Goal: Task Accomplishment & Management: Use online tool/utility

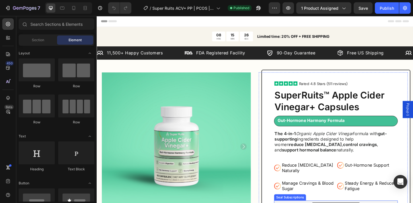
scroll to position [89, 0]
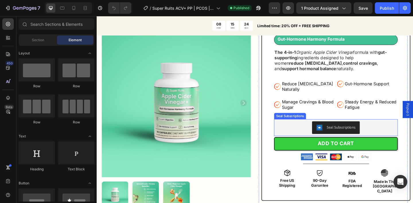
click at [306, 133] on div "Seal Subscriptions" at bounding box center [357, 138] width 130 height 14
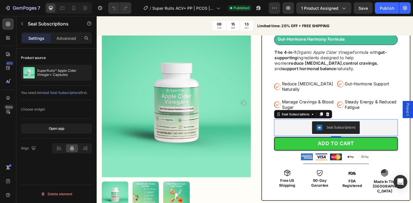
click at [340, 134] on img "Seal Subscriptions" at bounding box center [339, 137] width 7 height 7
click at [24, 23] on icon "button" at bounding box center [22, 24] width 5 height 5
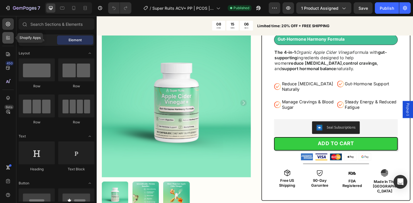
click at [8, 41] on div at bounding box center [7, 37] width 11 height 11
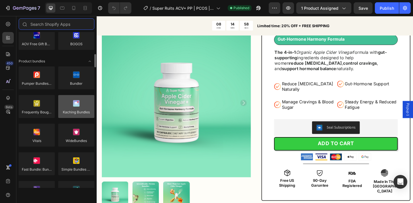
scroll to position [405, 0]
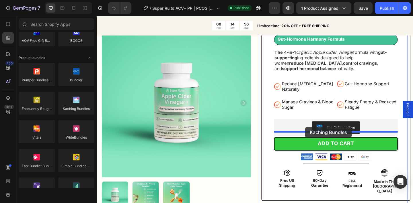
drag, startPoint x: 169, startPoint y: 121, endPoint x: 324, endPoint y: 137, distance: 155.8
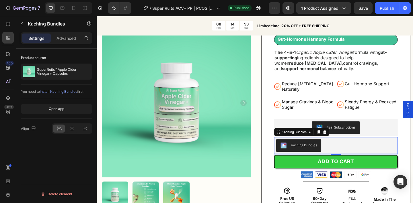
click at [337, 150] on button "Kaching Bundles" at bounding box center [316, 157] width 49 height 14
click at [71, 128] on icon at bounding box center [72, 128] width 4 height 5
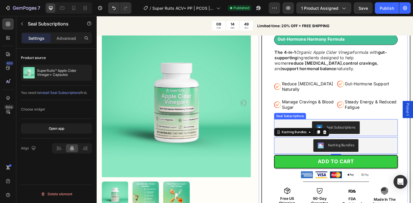
click at [317, 131] on div "Seal Subscriptions" at bounding box center [357, 138] width 130 height 14
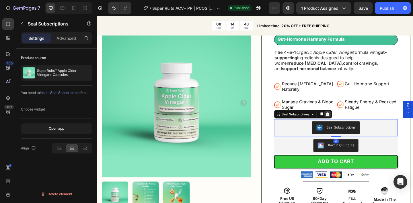
click at [351, 120] on div at bounding box center [348, 123] width 7 height 7
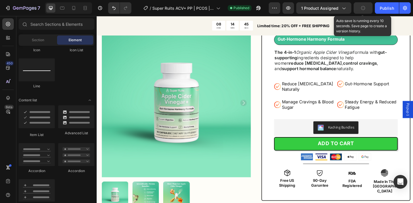
click at [363, 6] on icon "button" at bounding box center [363, 7] width 5 height 5
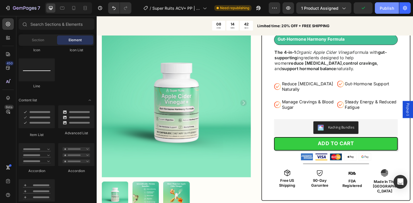
click at [383, 10] on div "Publish" at bounding box center [387, 8] width 14 height 6
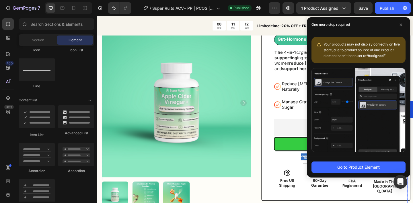
click at [269, 101] on div "Product Images Icon Icon Icon Icon Icon Icon List Rated 4.8 Stars (511 reviews)…" at bounding box center [268, 149] width 333 height 321
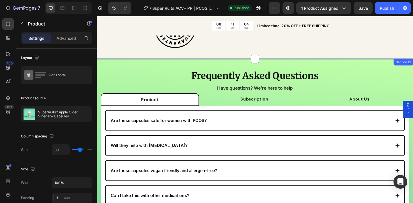
scroll to position [2421, 0]
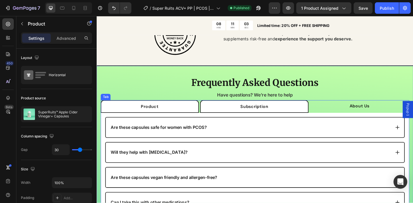
click at [235, 114] on li "Subscription" at bounding box center [268, 115] width 118 height 14
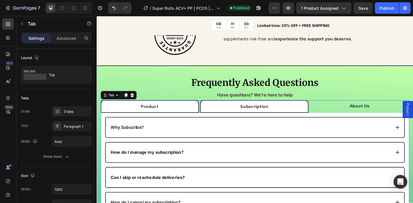
click at [187, 114] on li "Product" at bounding box center [154, 115] width 107 height 14
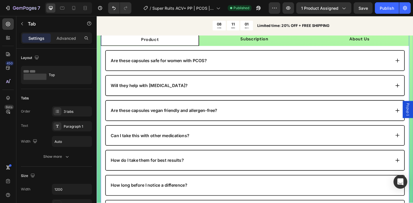
scroll to position [2279, 0]
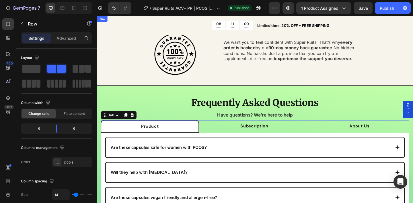
click at [151, 35] on div "08 HRS 11 MIN 00 SEC Countdown Timer Limited time: 20% OFF + FREE SHIPPING Text…" at bounding box center [269, 26] width 344 height 21
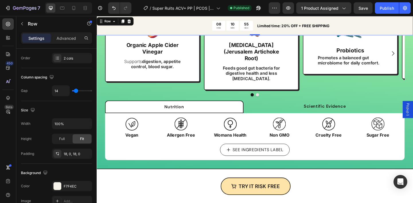
scroll to position [1776, 0]
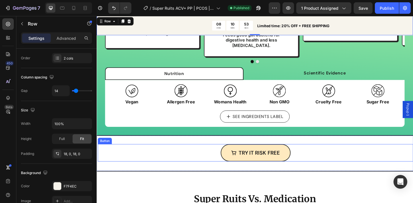
click at [240, 159] on link "TRY IT RISK FREE" at bounding box center [270, 165] width 76 height 19
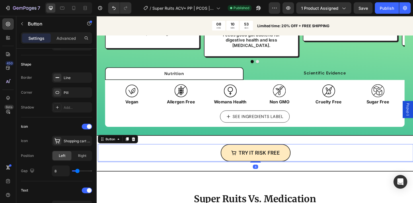
scroll to position [0, 0]
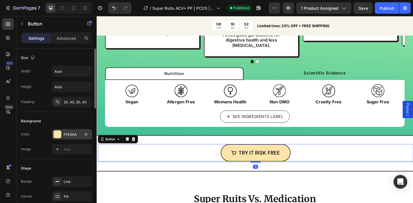
click at [75, 137] on div "FFE4AA" at bounding box center [72, 134] width 17 height 5
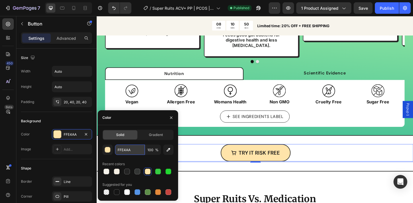
click at [129, 150] on input "FFE4AA" at bounding box center [130, 150] width 30 height 10
click at [172, 117] on icon "button" at bounding box center [171, 118] width 5 height 5
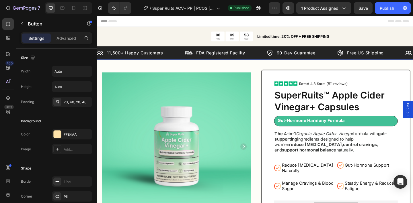
click at [268, 61] on div "Icon 11,500+ Happy Customers Text Block Row Image FDA Registered Facility Text …" at bounding box center [269, 56] width 344 height 15
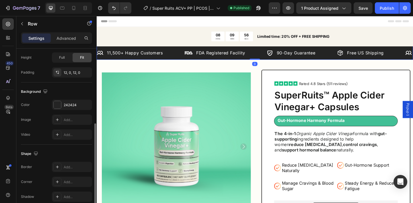
scroll to position [153, 0]
click at [70, 107] on div "242424" at bounding box center [72, 104] width 17 height 5
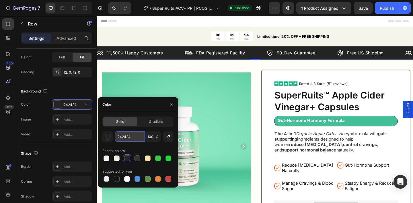
click at [131, 138] on input "242424" at bounding box center [130, 137] width 30 height 10
click at [170, 104] on icon "button" at bounding box center [171, 104] width 5 height 5
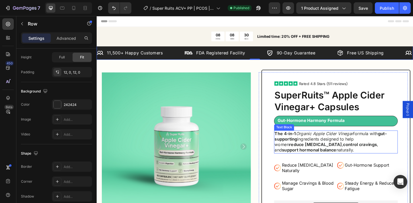
scroll to position [132, 0]
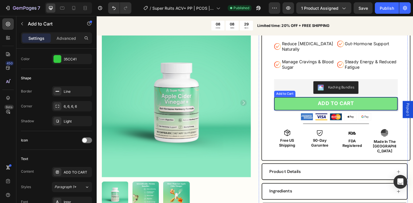
click at [305, 111] on button "ADD TO CART" at bounding box center [357, 111] width 135 height 15
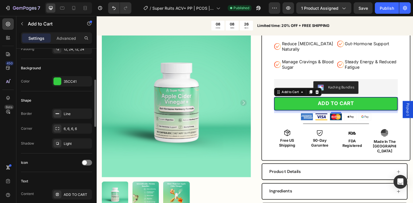
scroll to position [127, 0]
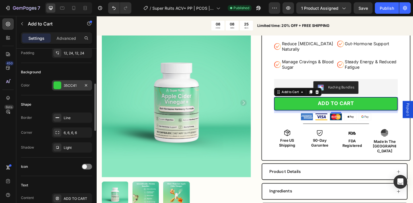
click at [69, 82] on div "35CC41" at bounding box center [72, 85] width 40 height 10
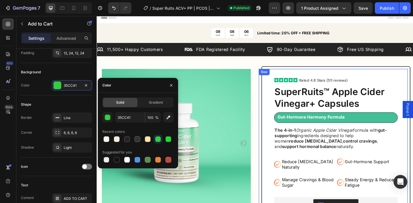
scroll to position [0, 0]
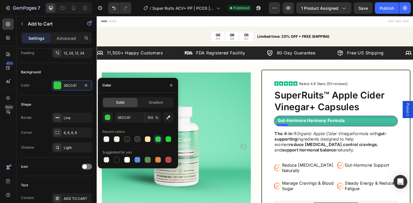
click at [382, 127] on div "Gut-Hormone Harmony Formula Text Block Row" at bounding box center [358, 130] width 131 height 7
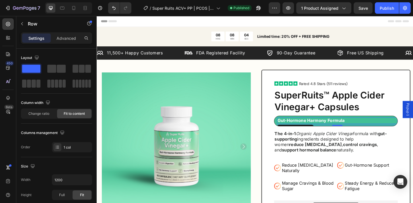
click at [389, 135] on div "8" at bounding box center [358, 135] width 131 height 2
click at [387, 137] on div "Gut-Hormone Harmony Formula Text Block Row 8 Row" at bounding box center [357, 132] width 135 height 14
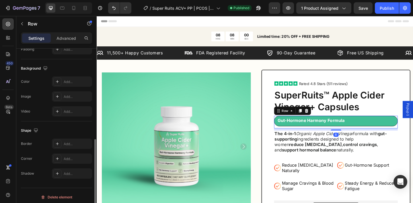
scroll to position [179, 0]
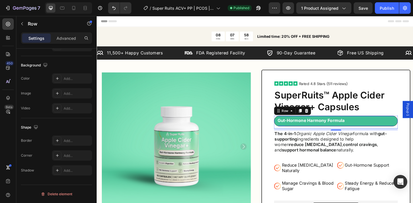
click at [392, 136] on div "Gut-Hormone Harmony Formula Text Block Row Row" at bounding box center [357, 130] width 135 height 11
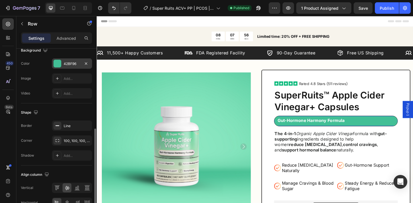
click at [68, 66] on div "42BF96" at bounding box center [72, 63] width 17 height 5
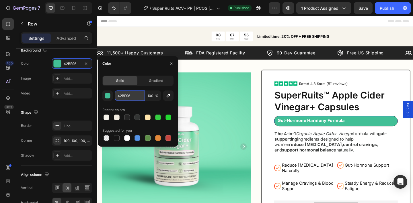
click at [128, 96] on input "42BF96" at bounding box center [130, 96] width 30 height 10
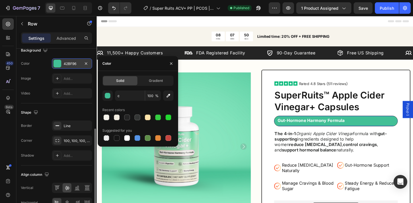
click at [74, 63] on div "42BF96" at bounding box center [72, 63] width 17 height 5
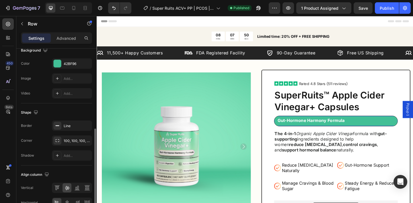
type input "42BF96"
click at [63, 68] on div "42BF96" at bounding box center [72, 64] width 40 height 10
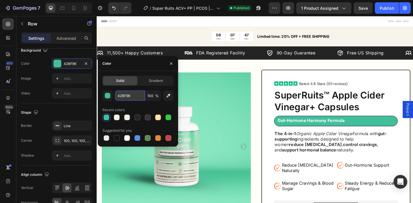
click at [128, 96] on input "42BF96" at bounding box center [130, 96] width 30 height 10
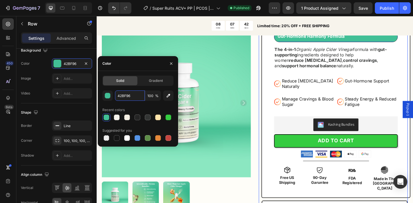
scroll to position [103, 0]
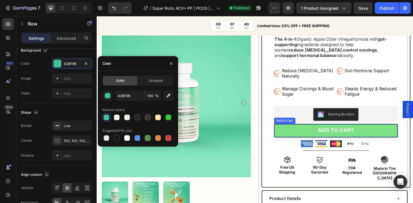
click at [319, 134] on button "ADD TO CART" at bounding box center [357, 141] width 135 height 15
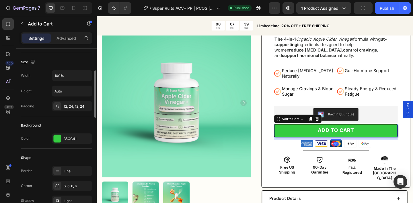
scroll to position [74, 0]
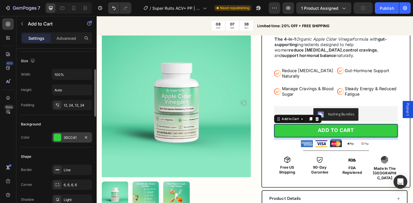
click at [67, 135] on div "35CC41" at bounding box center [72, 138] width 40 height 10
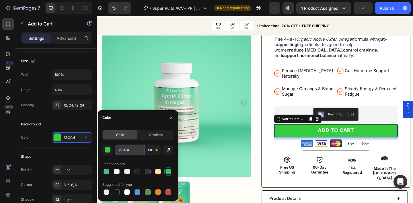
click at [132, 148] on input "35CC41" at bounding box center [130, 150] width 30 height 10
click at [109, 169] on div at bounding box center [106, 171] width 7 height 7
type input "42BF96"
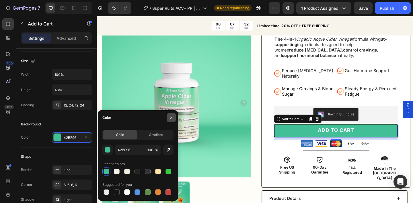
click at [170, 119] on icon "button" at bounding box center [171, 118] width 5 height 5
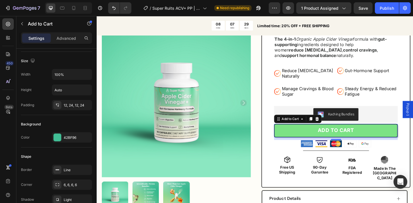
click at [305, 135] on button "ADD TO CART" at bounding box center [357, 141] width 135 height 15
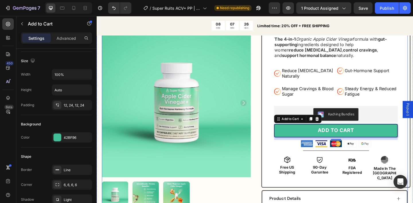
click at [267, 155] on div "Product Images Icon Icon Icon Icon Icon Icon List Rated 4.8 Stars (511 reviews)…" at bounding box center [268, 134] width 333 height 321
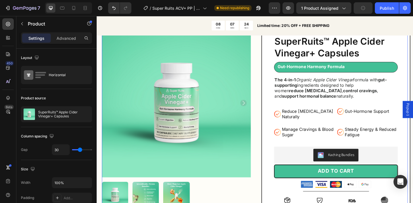
scroll to position [71, 0]
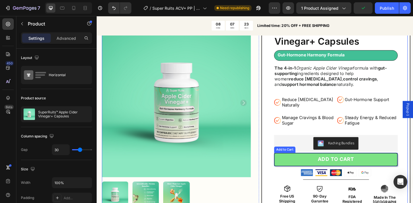
click at [307, 167] on button "ADD TO CART" at bounding box center [357, 172] width 135 height 15
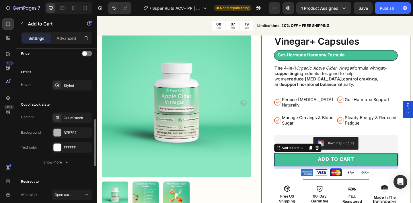
scroll to position [444, 0]
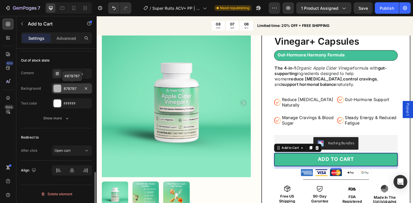
click at [69, 90] on div "B7B7B7" at bounding box center [72, 88] width 17 height 5
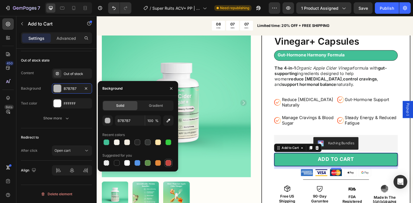
click at [168, 161] on div at bounding box center [169, 163] width 6 height 6
type input "C5453F"
click at [41, 99] on div "Text color FFFFFF" at bounding box center [56, 103] width 71 height 10
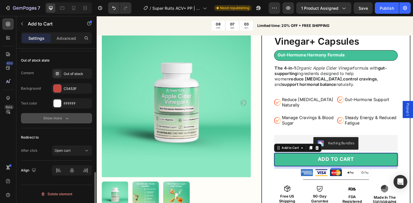
click at [65, 117] on icon "button" at bounding box center [67, 119] width 6 height 6
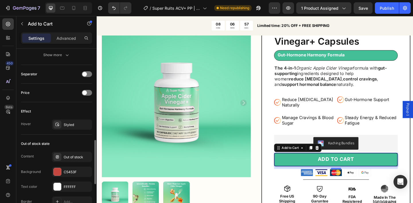
scroll to position [359, 0]
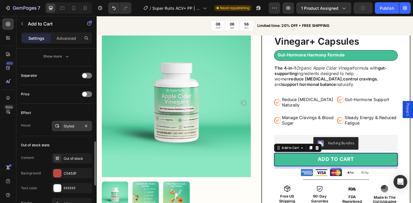
click at [71, 129] on div "Styled" at bounding box center [72, 126] width 17 height 5
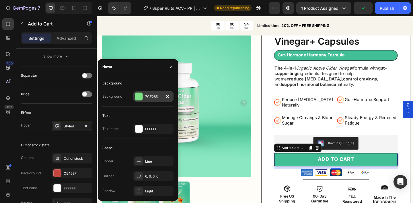
click at [144, 95] on div "7CE285" at bounding box center [153, 97] width 40 height 10
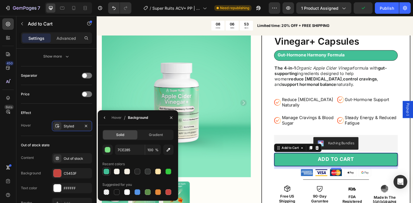
click at [106, 171] on div at bounding box center [107, 172] width 6 height 6
click at [109, 150] on div "button" at bounding box center [108, 151] width 6 height 6
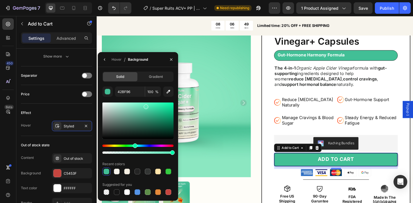
click at [146, 106] on div at bounding box center [137, 121] width 71 height 36
click at [147, 125] on div at bounding box center [137, 121] width 71 height 36
click at [139, 108] on div at bounding box center [137, 121] width 71 height 36
type input "6AD8B3"
click at [173, 63] on button "button" at bounding box center [171, 59] width 9 height 9
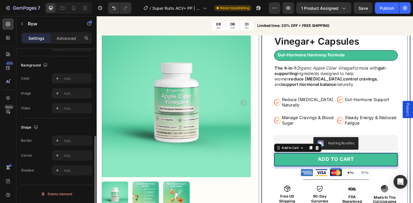
click at [274, 165] on div "Icon Icon Icon Icon Icon Icon List Rated 4.8 Stars (511 reviews) Text Block Row…" at bounding box center [354, 166] width 162 height 321
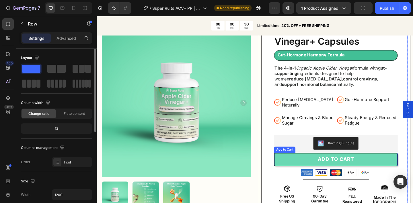
click at [304, 172] on button "ADD TO CART" at bounding box center [357, 172] width 135 height 15
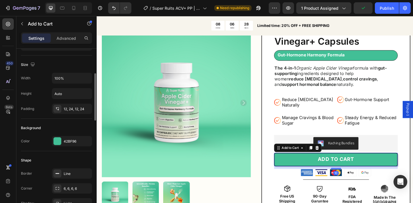
scroll to position [75, 0]
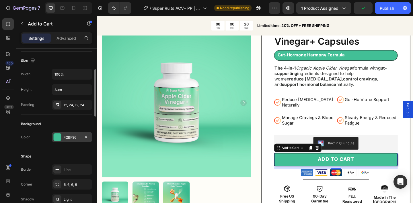
click at [64, 137] on div "42BF96" at bounding box center [72, 137] width 17 height 5
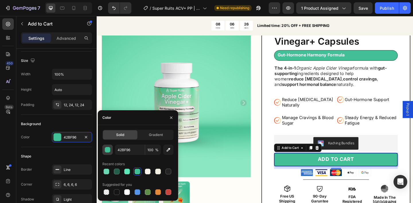
click at [108, 151] on div "button" at bounding box center [108, 151] width 6 height 6
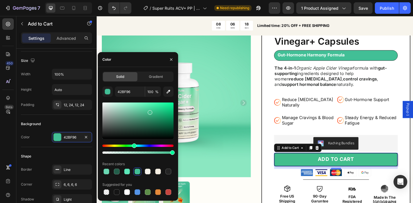
click at [133, 146] on div "Hue" at bounding box center [134, 146] width 5 height 5
click at [148, 172] on div at bounding box center [148, 172] width 6 height 6
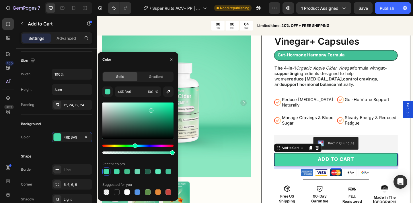
click at [150, 110] on div at bounding box center [151, 110] width 5 height 5
type input "44CEA0"
click at [210, 88] on img at bounding box center [183, 111] width 162 height 162
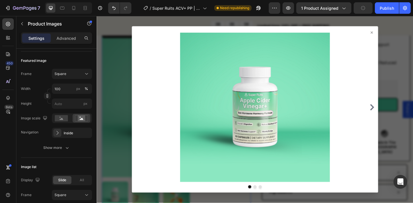
scroll to position [0, 0]
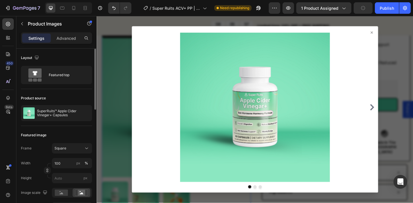
click at [413, 86] on div at bounding box center [269, 118] width 344 height 204
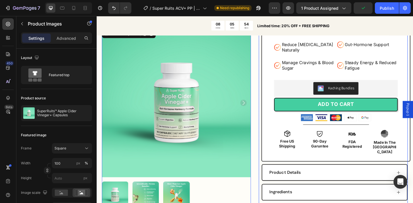
scroll to position [88, 0]
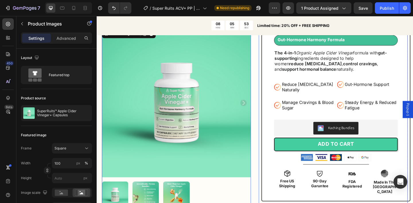
click at [274, 127] on div "Icon Icon Icon Icon Icon Icon List Rated 4.8 Stars (511 reviews) Text Block Row…" at bounding box center [354, 149] width 162 height 321
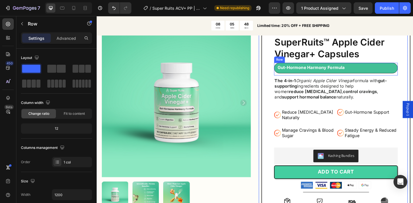
scroll to position [59, 0]
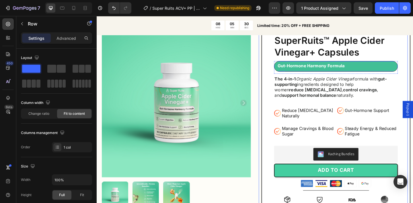
click at [292, 72] on div "Gut-Hormone Harmony Formula Text Block Row Row" at bounding box center [357, 70] width 135 height 11
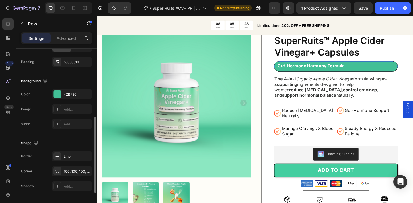
scroll to position [154, 0]
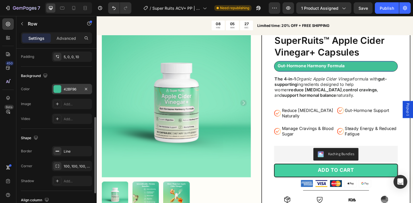
click at [73, 91] on div "42BF96" at bounding box center [72, 89] width 17 height 5
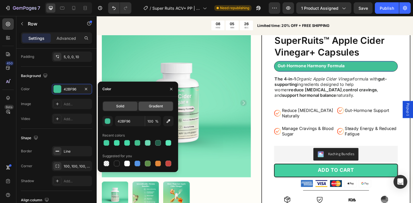
click at [158, 111] on div "Gradient" at bounding box center [156, 106] width 34 height 9
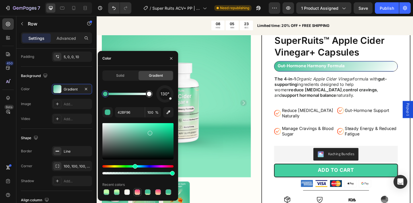
click at [137, 191] on div at bounding box center [138, 193] width 6 height 6
type input "FF0751"
type input "70"
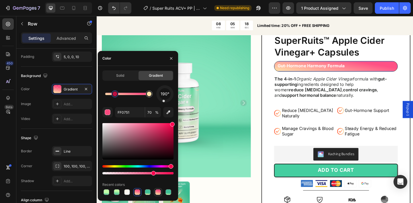
click at [159, 192] on div at bounding box center [158, 193] width 6 height 6
click at [139, 192] on div at bounding box center [138, 193] width 6 height 6
drag, startPoint x: 114, startPoint y: 97, endPoint x: 102, endPoint y: 98, distance: 12.4
click at [102, 98] on div at bounding box center [105, 94] width 10 height 10
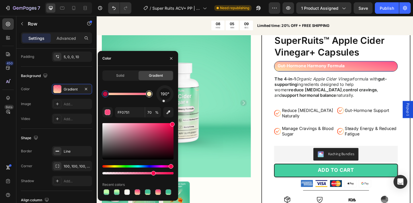
type input "FFE4AA"
type input "100"
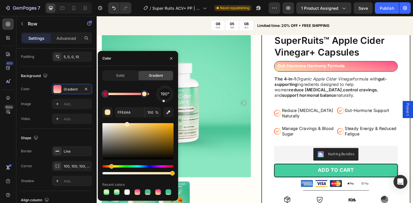
drag, startPoint x: 149, startPoint y: 95, endPoint x: 144, endPoint y: 95, distance: 4.9
click at [144, 95] on div at bounding box center [144, 94] width 5 height 5
type input "FF0751"
type input "70"
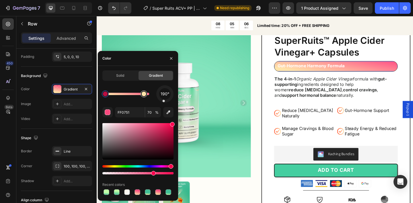
type input "FFE4AA"
type input "100"
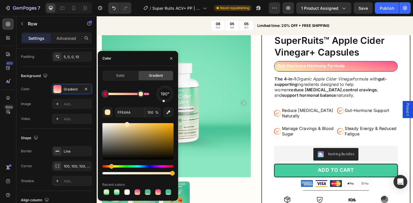
drag, startPoint x: 144, startPoint y: 95, endPoint x: 140, endPoint y: 95, distance: 4.3
click at [140, 95] on div at bounding box center [141, 94] width 5 height 5
type input "FF0751"
type input "70"
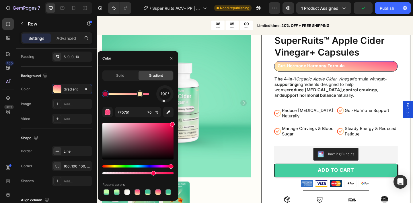
type input "FF6677"
type input "100"
click at [120, 94] on div at bounding box center [127, 94] width 44 height 2
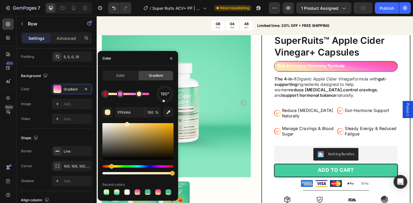
click at [139, 96] on div at bounding box center [139, 94] width 5 height 5
type input "FF0751"
type input "70"
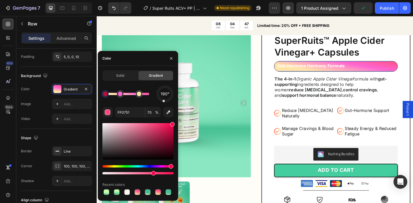
type input "FFE4AA"
type input "100"
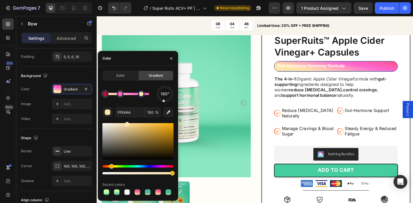
click at [142, 96] on div at bounding box center [141, 94] width 5 height 5
type input "FF0751"
type input "70"
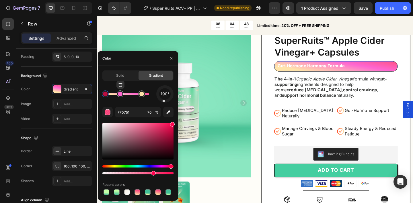
type input "FF66D1"
type input "100"
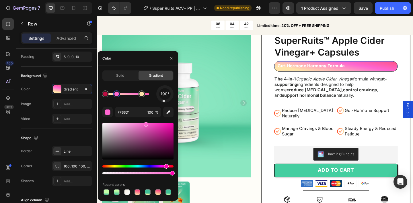
drag, startPoint x: 121, startPoint y: 95, endPoint x: 117, endPoint y: 95, distance: 3.7
click at [117, 95] on div at bounding box center [117, 94] width 5 height 5
type input "FF0751"
type input "70"
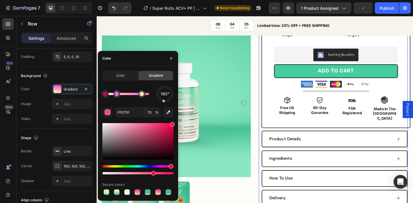
scroll to position [171, 0]
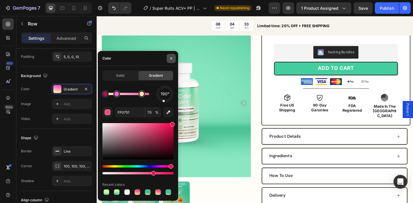
click at [172, 59] on icon "button" at bounding box center [171, 58] width 5 height 5
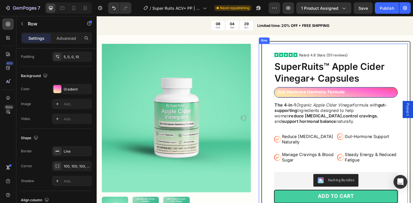
scroll to position [33, 0]
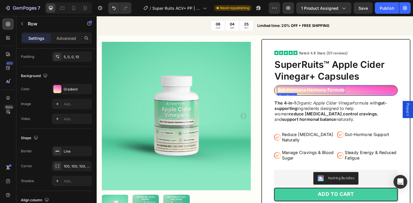
click at [321, 99] on strong "Gut-Hormone Harmony Formula" at bounding box center [330, 97] width 73 height 6
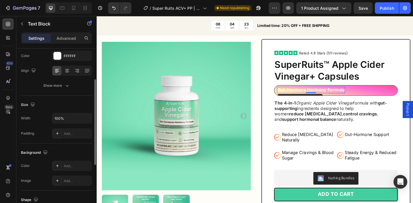
scroll to position [71, 0]
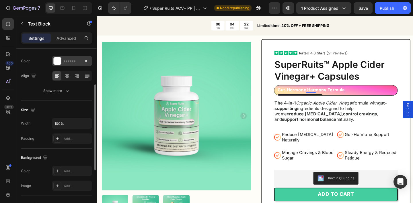
click at [74, 65] on div "FFFFFF" at bounding box center [72, 61] width 40 height 10
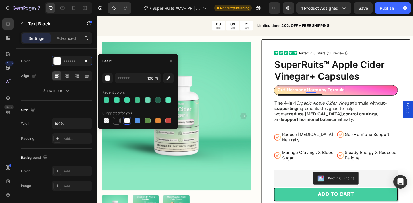
click at [118, 119] on div at bounding box center [117, 121] width 6 height 6
type input "151515"
click at [174, 62] on button "button" at bounding box center [171, 61] width 9 height 9
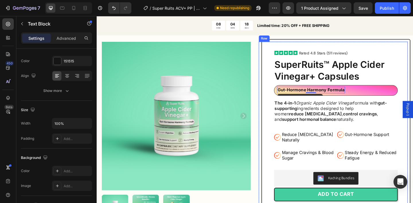
click at [271, 90] on div "Product Images Icon Icon Icon Icon Icon Icon List Rated 4.8 Stars (511 reviews)…" at bounding box center [268, 204] width 333 height 321
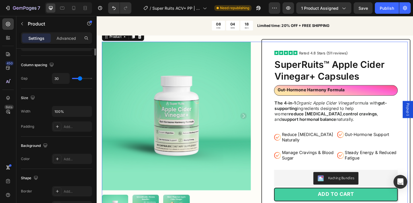
scroll to position [0, 0]
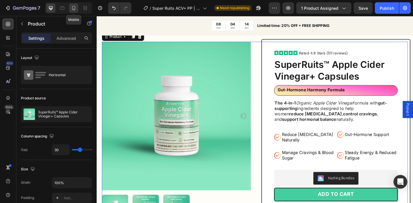
click at [70, 6] on div at bounding box center [73, 7] width 9 height 9
type input "0"
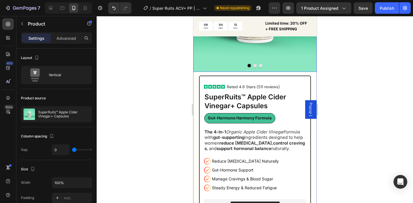
scroll to position [114, 0]
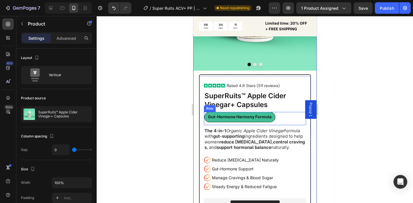
click at [235, 123] on div "Gut-Hormone Harmony Formula Text Block Row Row" at bounding box center [255, 118] width 102 height 13
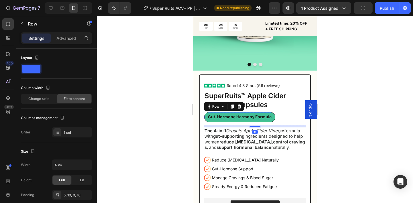
click at [230, 121] on div "Gut-Hormone Harmony Formula Text Block Row" at bounding box center [239, 118] width 65 height 8
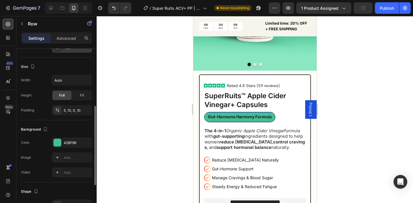
scroll to position [114, 0]
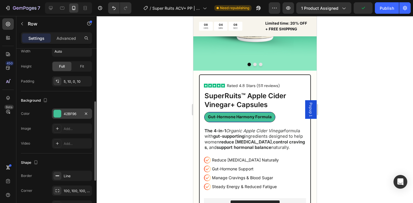
click at [66, 114] on div "42BF96" at bounding box center [72, 114] width 17 height 5
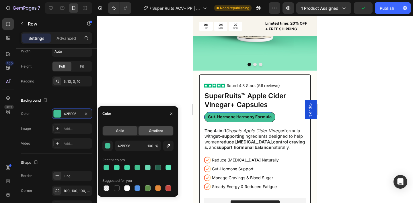
click at [151, 133] on span "Gradient" at bounding box center [156, 131] width 14 height 5
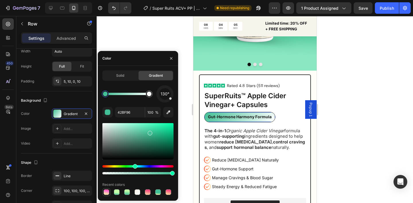
click at [108, 191] on div at bounding box center [107, 193] width 6 height 6
type input "FF0751"
type input "70"
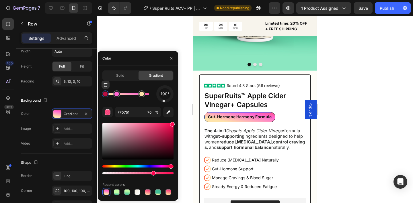
click at [106, 95] on div at bounding box center [105, 94] width 5 height 5
click at [107, 96] on div at bounding box center [106, 94] width 5 height 5
click at [104, 96] on div at bounding box center [106, 94] width 5 height 5
click at [125, 166] on div "Hue" at bounding box center [137, 167] width 71 height 2
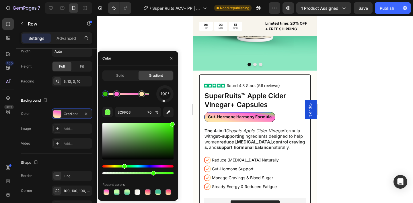
drag, startPoint x: 124, startPoint y: 166, endPoint x: 130, endPoint y: 166, distance: 6.4
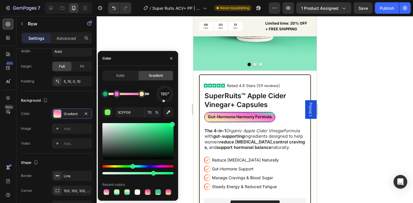
click at [132, 167] on div "Hue" at bounding box center [137, 167] width 71 height 2
click at [152, 138] on div at bounding box center [137, 141] width 71 height 36
drag, startPoint x: 152, startPoint y: 138, endPoint x: 150, endPoint y: 131, distance: 7.5
click at [150, 131] on div at bounding box center [150, 132] width 5 height 5
click at [169, 167] on div "Hue" at bounding box center [137, 167] width 71 height 2
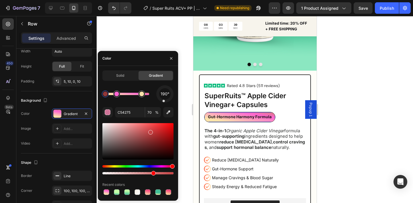
drag, startPoint x: 169, startPoint y: 167, endPoint x: 177, endPoint y: 169, distance: 8.2
click at [177, 169] on div "Solid Gradient 190° C54275 70 % Recent colors" at bounding box center [138, 134] width 80 height 126
drag, startPoint x: 158, startPoint y: 139, endPoint x: 131, endPoint y: 122, distance: 32.3
click at [131, 122] on div "190° C54244 70 % Recent colors" at bounding box center [137, 141] width 71 height 111
drag, startPoint x: 129, startPoint y: 131, endPoint x: 136, endPoint y: 125, distance: 9.2
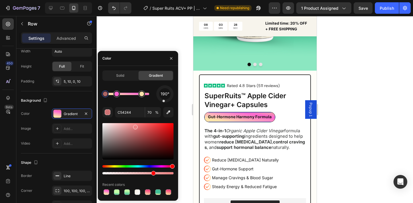
click at [136, 125] on div at bounding box center [137, 141] width 71 height 36
click at [136, 125] on div at bounding box center [136, 126] width 5 height 5
type input "EF7F80"
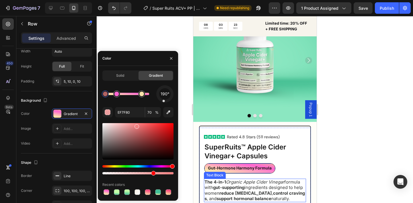
scroll to position [67, 0]
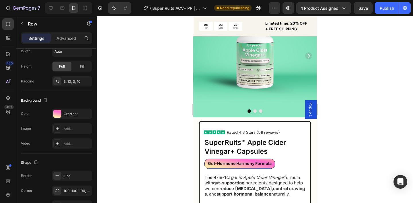
click at [345, 145] on div at bounding box center [255, 109] width 317 height 187
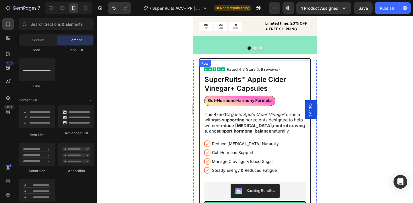
scroll to position [140, 0]
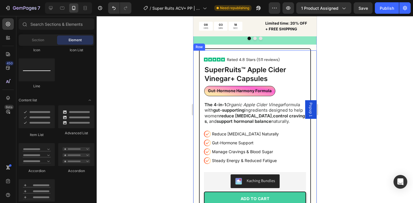
click at [179, 108] on div at bounding box center [255, 109] width 317 height 187
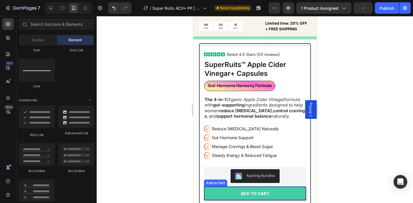
scroll to position [130, 0]
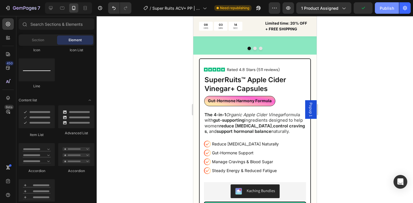
click at [381, 10] on div "Publish" at bounding box center [387, 8] width 14 height 6
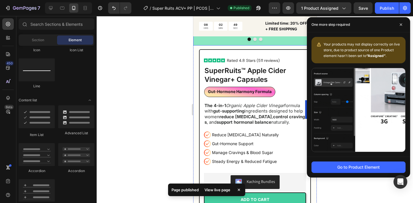
scroll to position [162, 0]
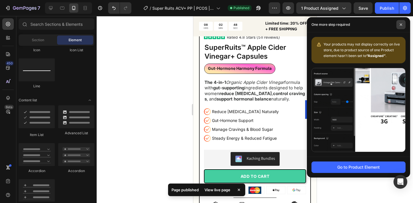
click at [400, 24] on icon at bounding box center [401, 24] width 3 height 3
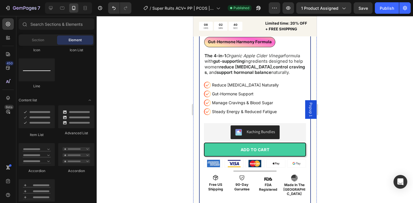
scroll to position [196, 0]
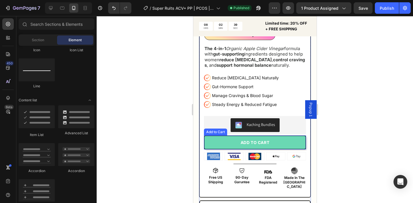
click at [292, 146] on button "ADD TO CART" at bounding box center [255, 143] width 102 height 14
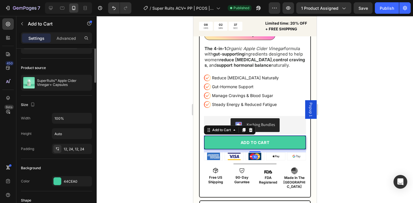
scroll to position [44, 0]
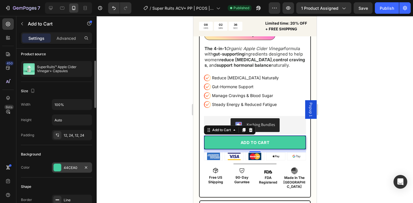
click at [70, 167] on div "44CEA0" at bounding box center [72, 168] width 17 height 5
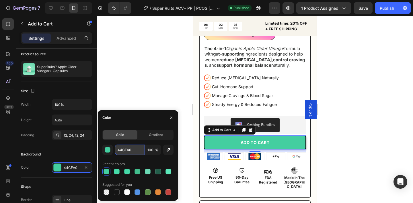
click at [128, 152] on input "44CEA0" at bounding box center [130, 150] width 30 height 10
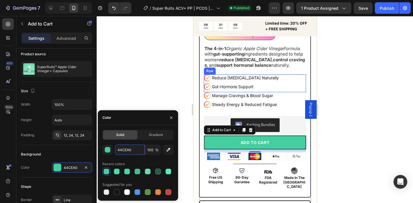
scroll to position [132, 0]
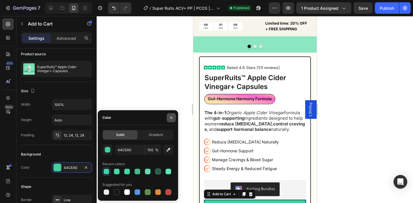
click at [173, 117] on icon "button" at bounding box center [171, 118] width 5 height 5
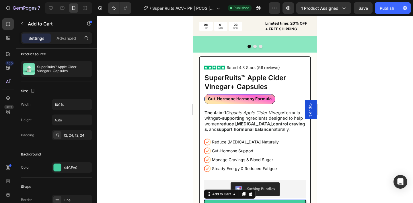
click at [249, 95] on div "Gut-Hormone Harmony Formula Text Block Row Row" at bounding box center [239, 99] width 71 height 10
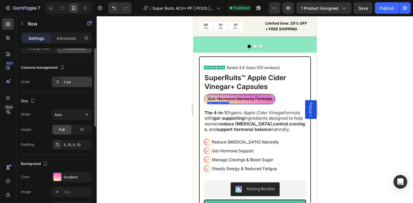
scroll to position [68, 0]
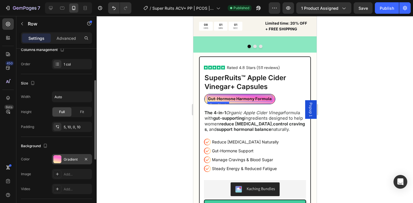
click at [63, 161] on div "Gradient" at bounding box center [72, 159] width 40 height 10
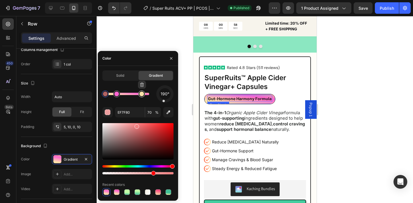
type input "FFE4AA"
type input "100"
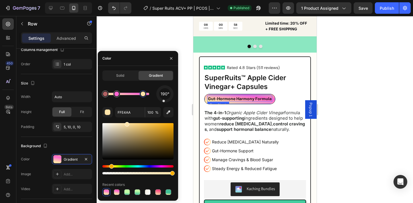
type input "EF7F80"
type input "70"
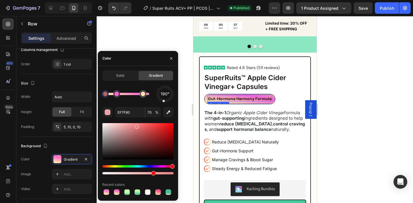
drag, startPoint x: 143, startPoint y: 96, endPoint x: 138, endPoint y: 95, distance: 4.9
type input "FFE4AA"
type input "100"
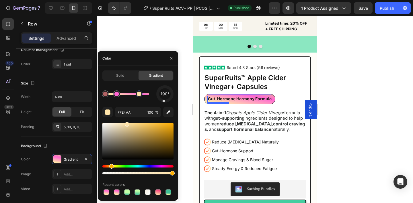
type input "EF7F80"
type input "70"
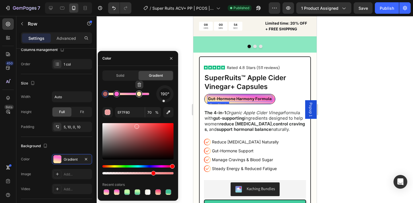
type input "FFE4AA"
type input "100"
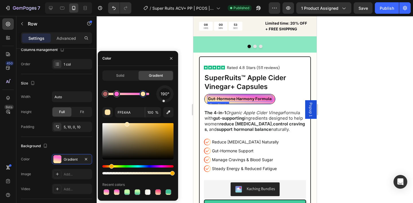
drag, startPoint x: 139, startPoint y: 95, endPoint x: 144, endPoint y: 95, distance: 4.0
click at [144, 95] on div at bounding box center [143, 94] width 5 height 5
type input "EF7F80"
type input "70"
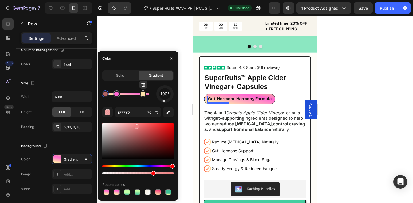
type input "FFE4AA"
type input "100"
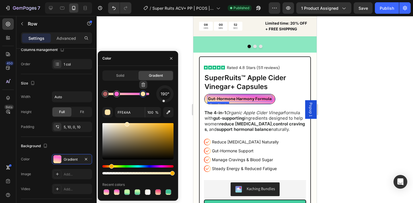
click at [143, 95] on div at bounding box center [143, 94] width 5 height 5
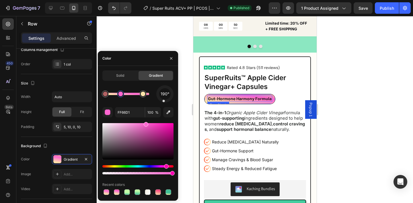
drag, startPoint x: 117, startPoint y: 95, endPoint x: 124, endPoint y: 95, distance: 6.6
click at [123, 95] on div at bounding box center [121, 94] width 5 height 5
type input "EF7F80"
type input "70"
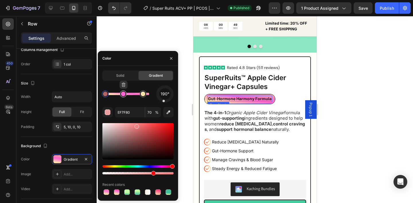
type input "FF66D1"
type input "100"
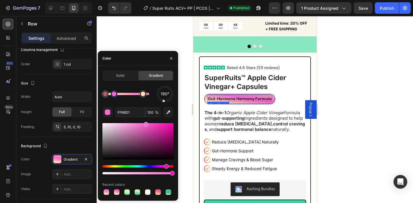
drag, startPoint x: 123, startPoint y: 94, endPoint x: 114, endPoint y: 94, distance: 8.9
click at [114, 94] on div at bounding box center [114, 94] width 5 height 5
type input "EF7F80"
type input "70"
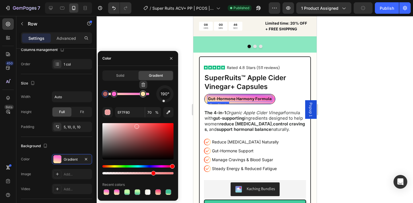
type input "FFE4AA"
type input "100"
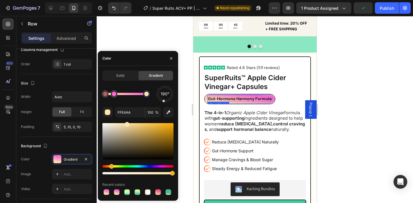
type input "EF7F80"
type input "70"
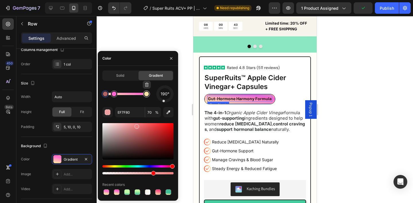
type input "FFE4AA"
type input "100"
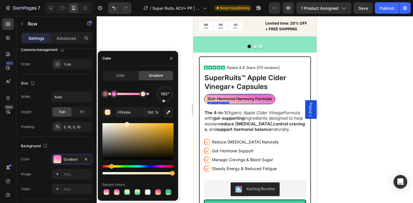
click at [144, 96] on div at bounding box center [143, 94] width 5 height 5
type input "EF7F80"
type input "70"
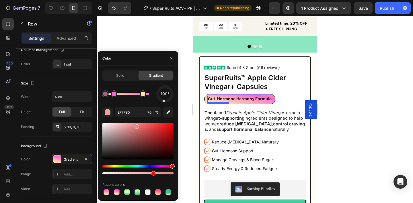
type input "FFBCB6"
type input "100"
click at [134, 94] on div at bounding box center [127, 94] width 44 height 2
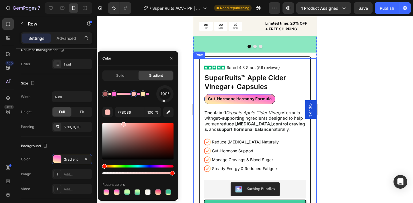
click at [195, 90] on div "Icon Icon Icon Icon Icon Icon List Rated 4.8 Stars (511 reviews) Text Block Row…" at bounding box center [254, 203] width 123 height 288
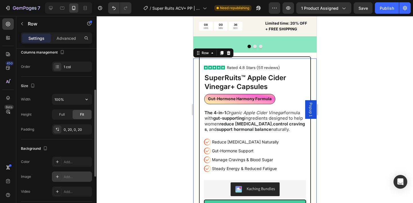
scroll to position [0, 0]
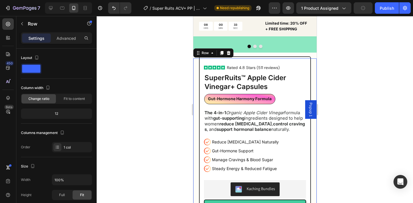
click at [196, 84] on div "Icon Icon Icon Icon Icon Icon List Rated 4.8 Stars (511 reviews) Text Block Row…" at bounding box center [254, 203] width 123 height 288
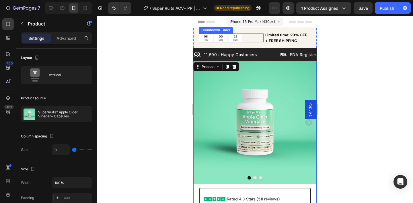
click at [254, 34] on div "08 HRS 00 MIN 25 SEC" at bounding box center [231, 38] width 65 height 9
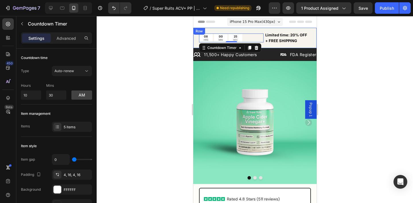
click at [259, 30] on div "08 HRS 00 MIN 25 SEC Countdown Timer 0 Limited time: 20% OFF + FREE SHIPPING Te…" at bounding box center [254, 38] width 123 height 20
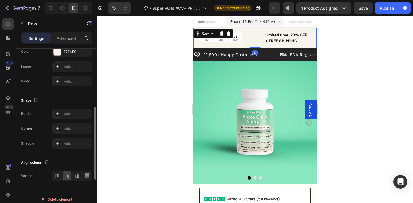
scroll to position [227, 0]
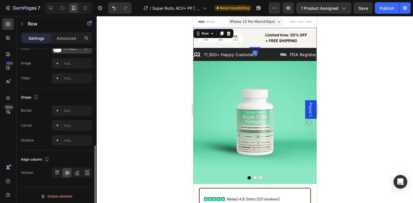
click at [68, 52] on div "F7F4EC" at bounding box center [72, 48] width 40 height 10
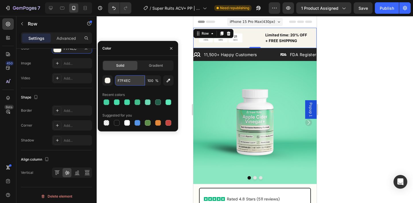
click at [128, 82] on input "F7F4EC" at bounding box center [130, 80] width 30 height 10
click at [170, 51] on button "button" at bounding box center [171, 48] width 9 height 9
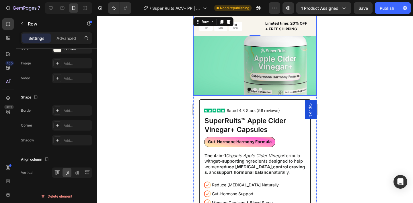
scroll to position [155, 0]
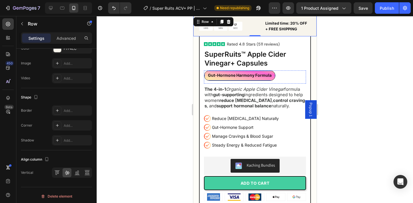
click at [238, 80] on div "Gut-Hormone Harmony Formula Text Block Row" at bounding box center [239, 76] width 65 height 8
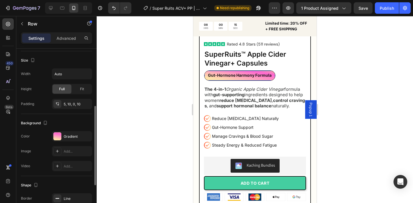
scroll to position [67, 0]
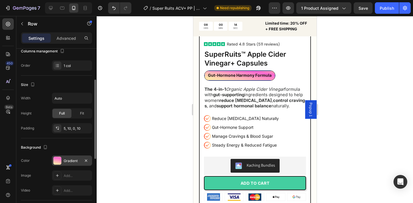
click at [65, 163] on div "Gradient" at bounding box center [72, 161] width 17 height 5
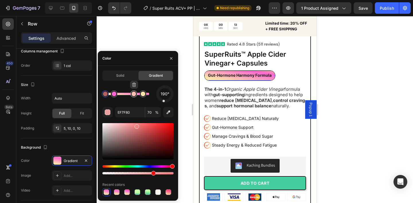
type input "FFBCB6"
type input "100"
click at [134, 95] on div at bounding box center [133, 94] width 5 height 5
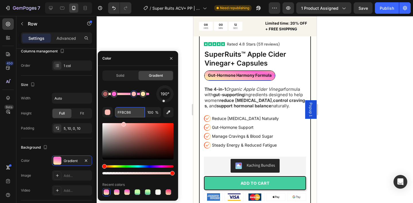
click at [130, 115] on input "FFBCB6" at bounding box center [130, 112] width 30 height 10
paste input "7F4EC"
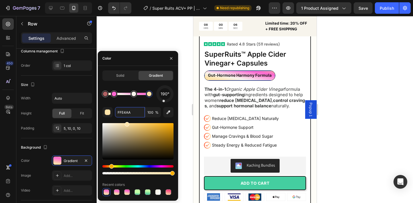
drag, startPoint x: 142, startPoint y: 95, endPoint x: 150, endPoint y: 95, distance: 8.9
click at [150, 95] on div at bounding box center [149, 94] width 5 height 5
type input "EF7F80"
type input "70"
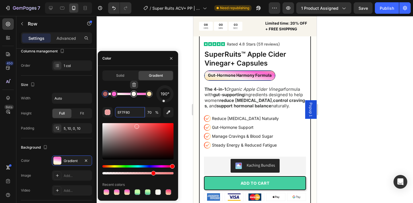
type input "F7F4EC"
type input "100"
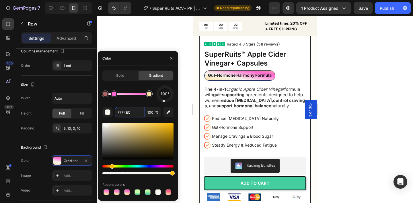
type input "EF7F80"
type input "70"
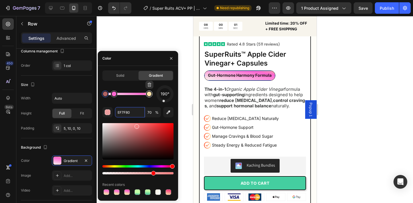
type input "FFE4AA"
type input "100"
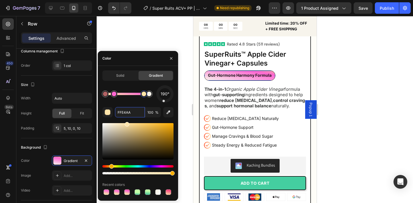
drag, startPoint x: 149, startPoint y: 96, endPoint x: 144, endPoint y: 96, distance: 5.2
click at [144, 96] on div at bounding box center [144, 94] width 5 height 5
drag, startPoint x: 144, startPoint y: 96, endPoint x: 137, endPoint y: 96, distance: 6.3
click at [139, 96] on div at bounding box center [141, 94] width 5 height 5
type input "EF7F80"
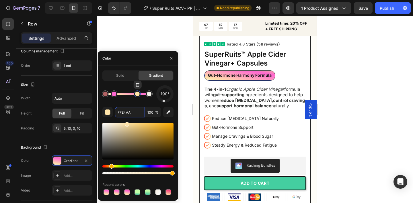
type input "70"
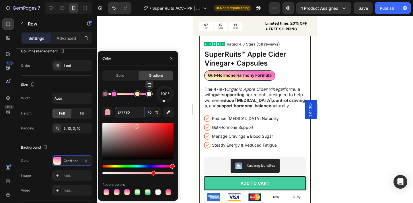
type input "F7F4EC"
type input "100"
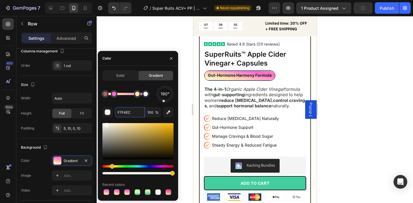
drag, startPoint x: 150, startPoint y: 95, endPoint x: 145, endPoint y: 95, distance: 4.3
click at [145, 95] on div at bounding box center [146, 94] width 5 height 5
type input "EF7F80"
type input "70"
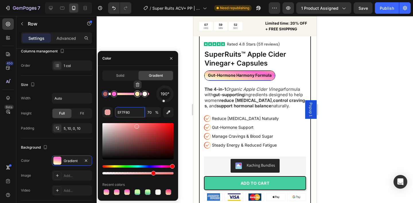
type input "FFE4AA"
type input "100"
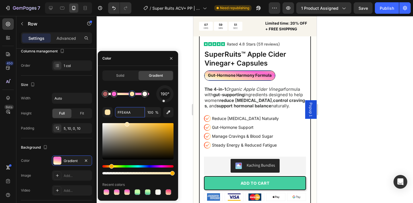
drag, startPoint x: 136, startPoint y: 96, endPoint x: 131, endPoint y: 96, distance: 5.5
click at [131, 96] on div at bounding box center [132, 94] width 5 height 5
type input "EF7F80"
type input "70"
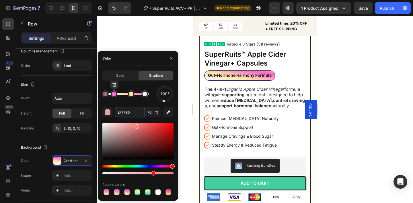
type input "FF66D1"
type input "100"
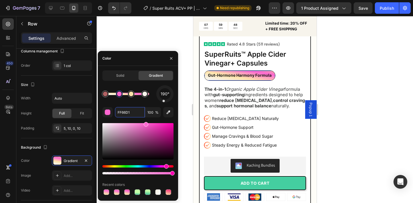
drag, startPoint x: 116, startPoint y: 94, endPoint x: 120, endPoint y: 95, distance: 4.6
click at [120, 95] on div at bounding box center [119, 94] width 5 height 5
type input "EF7F80"
type input "70"
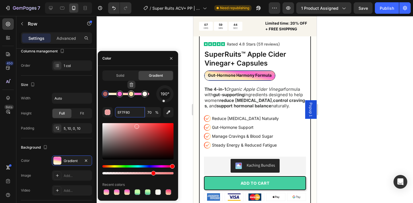
type input "FFE4AA"
type input "100"
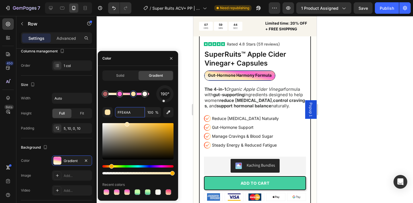
click at [135, 95] on div at bounding box center [133, 94] width 5 height 5
type input "EF7F80"
type input "70"
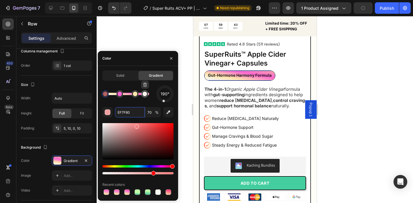
type input "F7F4EC"
type input "100"
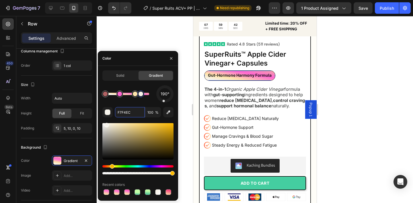
click at [141, 96] on div at bounding box center [141, 94] width 5 height 5
type input "EF7F80"
type input "70"
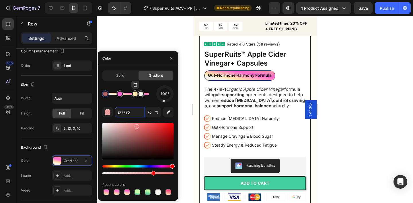
type input "FFE4AA"
type input "100"
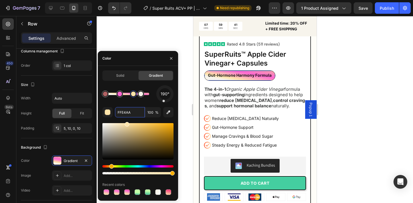
drag, startPoint x: 135, startPoint y: 95, endPoint x: 130, endPoint y: 95, distance: 4.9
click at [131, 95] on div at bounding box center [133, 94] width 5 height 5
type input "EF7F80"
type input "70"
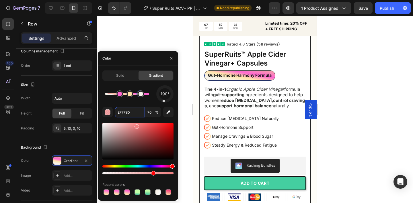
drag, startPoint x: 108, startPoint y: 96, endPoint x: 159, endPoint y: 94, distance: 50.9
click at [158, 94] on div "190°" at bounding box center [137, 94] width 71 height 17
type input "FF66D1"
type input "100"
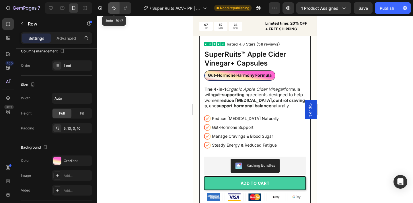
click at [115, 7] on icon "Undo/Redo" at bounding box center [114, 8] width 6 height 6
click at [114, 7] on icon "Undo/Redo" at bounding box center [113, 8] width 3 height 4
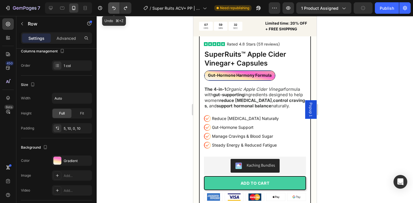
click at [114, 7] on icon "Undo/Redo" at bounding box center [113, 8] width 3 height 4
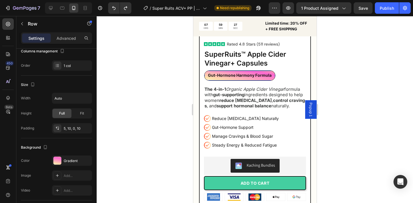
click at [165, 76] on div at bounding box center [255, 109] width 317 height 187
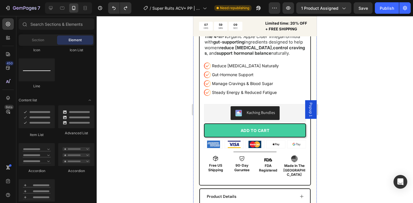
scroll to position [208, 0]
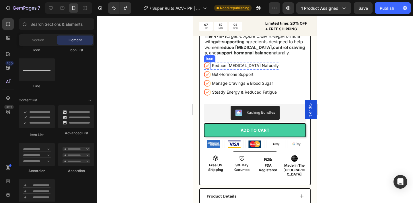
click at [208, 69] on icon at bounding box center [207, 65] width 7 height 7
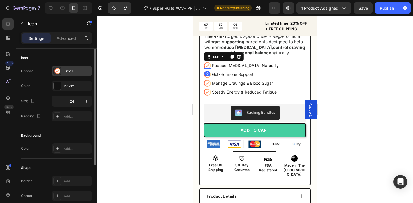
click at [69, 75] on div "Tick 1" at bounding box center [72, 71] width 40 height 10
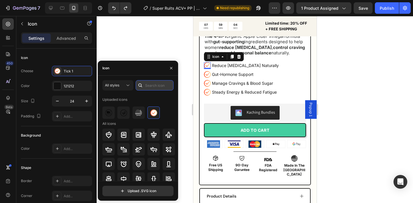
click at [155, 84] on input "text" at bounding box center [155, 85] width 38 height 10
paste input "F7F4EC"
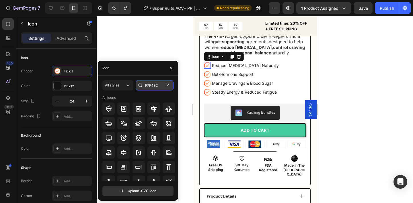
click at [148, 84] on input "F7F4EC" at bounding box center [155, 85] width 38 height 10
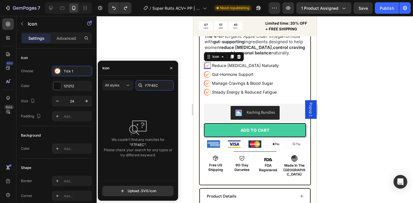
paste input "checkmark"
type input "checkmark"
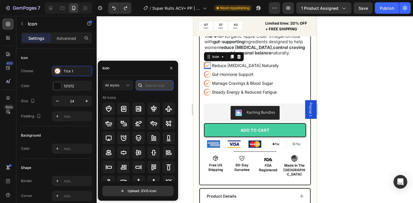
click at [158, 85] on input "text" at bounding box center [155, 85] width 38 height 10
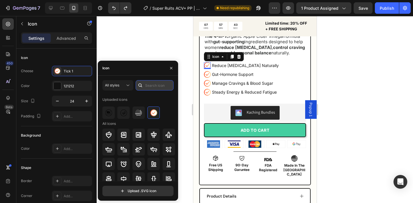
paste input "checkmark"
type input "checkmark"
paste input "done"
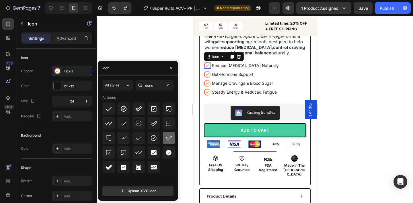
click at [167, 139] on icon at bounding box center [169, 138] width 6 height 5
click at [152, 138] on icon at bounding box center [153, 138] width 7 height 7
click at [166, 139] on icon at bounding box center [168, 138] width 7 height 7
click at [156, 139] on icon at bounding box center [153, 138] width 7 height 7
click at [123, 109] on icon at bounding box center [124, 109] width 6 height 6
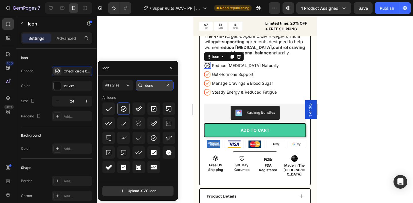
click at [152, 86] on input "done" at bounding box center [155, 85] width 38 height 10
paste input "yes"
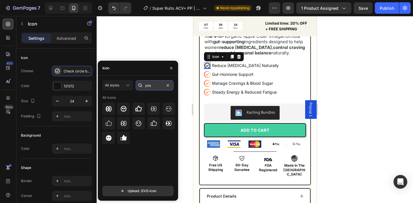
paste input "succes"
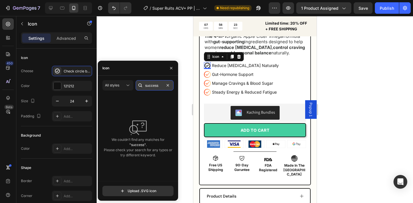
click at [149, 86] on input "success" at bounding box center [155, 85] width 38 height 10
paste input "text"
paste input "approve"
type input "approve"
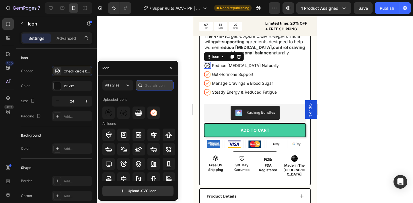
paste input "approve"
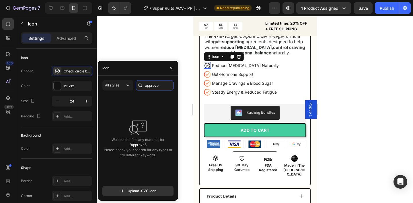
paste input "validat"
click at [151, 86] on input "validate" at bounding box center [155, 85] width 38 height 10
type input "ok"
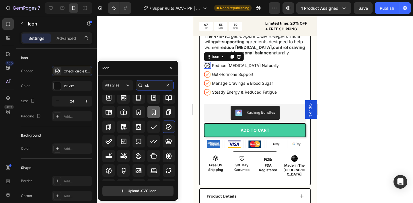
scroll to position [14, 0]
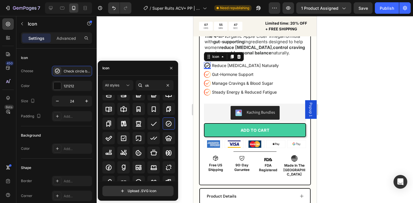
click at [206, 75] on div "0" at bounding box center [207, 73] width 6 height 5
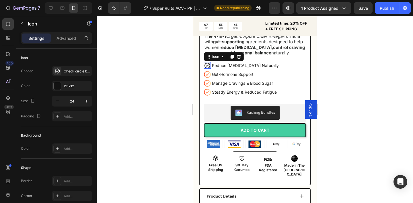
click at [207, 76] on icon at bounding box center [206, 74] width 5 height 5
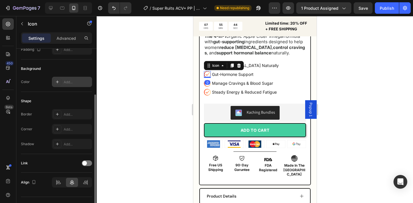
scroll to position [0, 0]
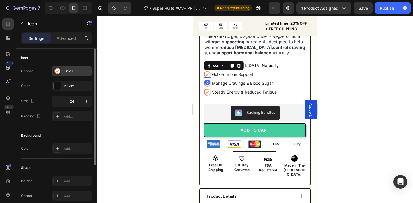
click at [77, 75] on div "Tick 1" at bounding box center [72, 71] width 40 height 10
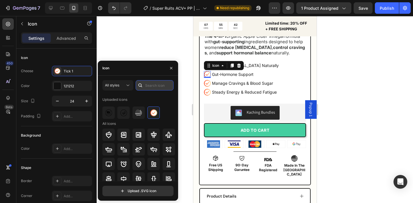
click at [156, 85] on input "text" at bounding box center [155, 85] width 38 height 10
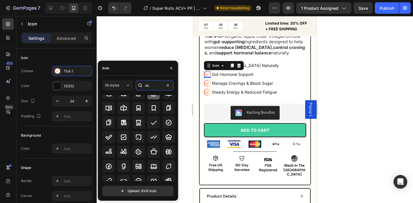
scroll to position [17, 0]
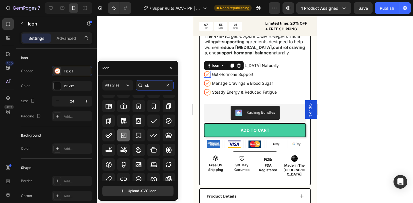
type input "ok"
click at [123, 137] on icon at bounding box center [123, 135] width 7 height 7
click at [186, 90] on div at bounding box center [255, 109] width 317 height 187
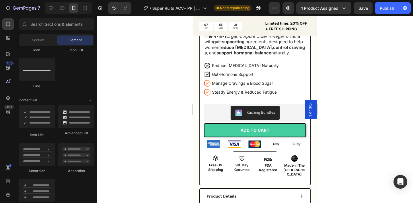
click at [186, 90] on div at bounding box center [255, 109] width 317 height 187
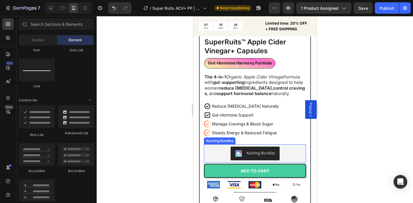
scroll to position [166, 0]
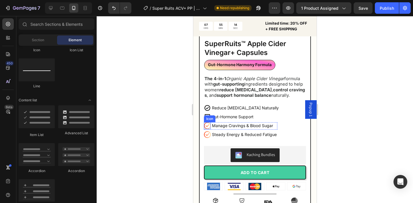
click at [208, 127] on icon at bounding box center [206, 125] width 5 height 5
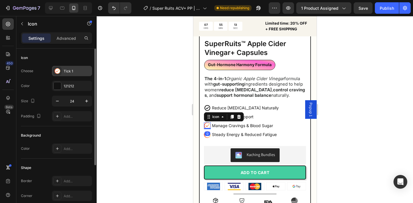
click at [73, 76] on div "Tick 1" at bounding box center [72, 71] width 40 height 10
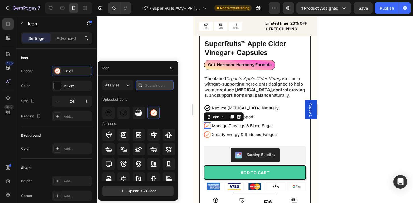
click at [150, 87] on input "text" at bounding box center [155, 85] width 38 height 10
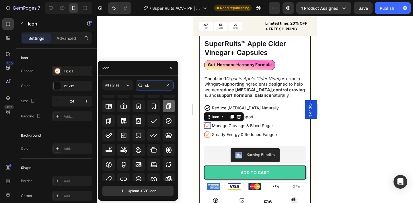
scroll to position [18, 0]
type input "ok"
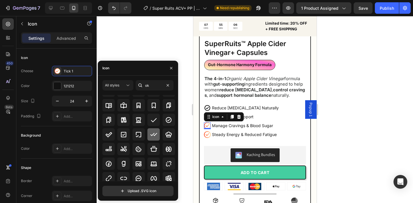
click at [154, 131] on icon at bounding box center [153, 134] width 7 height 7
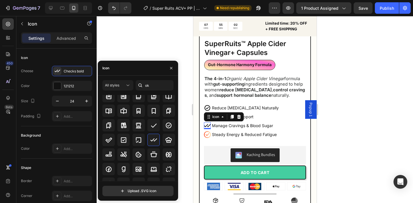
scroll to position [0, 0]
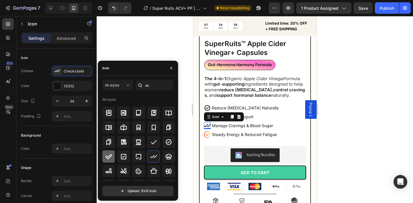
click at [112, 156] on icon at bounding box center [108, 157] width 7 height 7
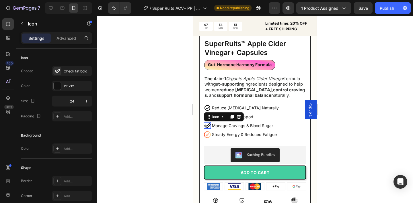
click at [206, 135] on div "0" at bounding box center [207, 134] width 6 height 5
click at [206, 136] on icon at bounding box center [206, 134] width 5 height 5
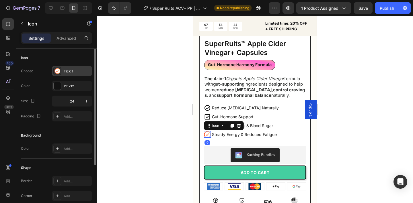
click at [70, 70] on div "Tick 1" at bounding box center [77, 71] width 27 height 5
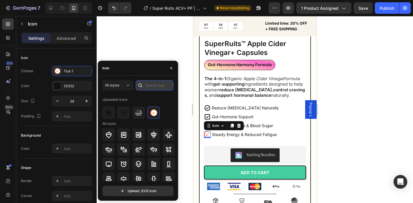
click at [148, 84] on input "text" at bounding box center [155, 85] width 38 height 10
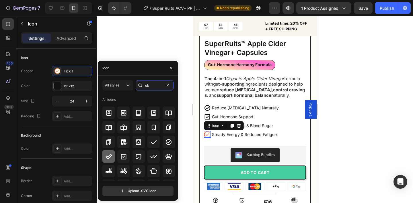
type input "ok"
click at [110, 158] on icon at bounding box center [108, 157] width 7 height 7
click at [170, 67] on icon "button" at bounding box center [171, 68] width 2 height 2
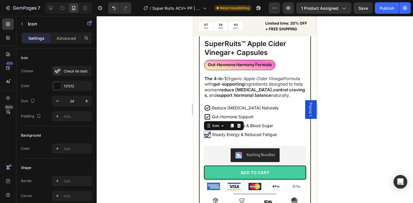
click at [170, 67] on div at bounding box center [255, 109] width 317 height 187
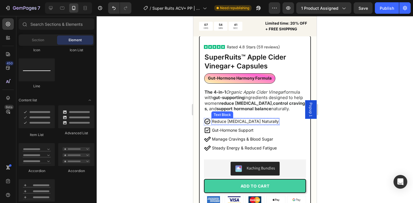
scroll to position [152, 0]
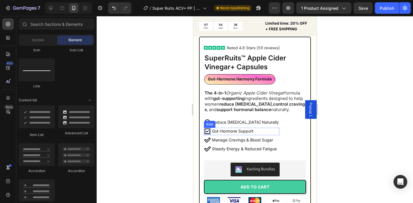
click at [207, 131] on icon at bounding box center [207, 131] width 5 height 5
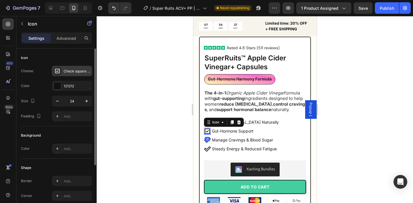
click at [74, 71] on div "Check square bold" at bounding box center [77, 71] width 27 height 5
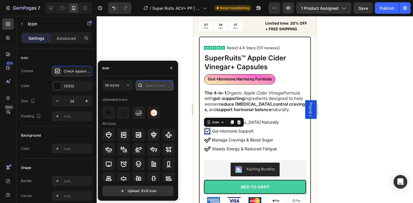
click at [150, 88] on input "text" at bounding box center [155, 85] width 38 height 10
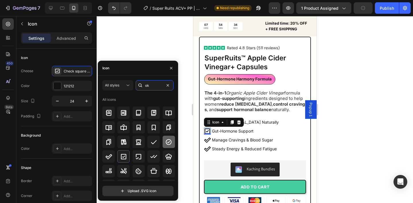
type input "ok"
click at [166, 145] on icon at bounding box center [168, 142] width 7 height 7
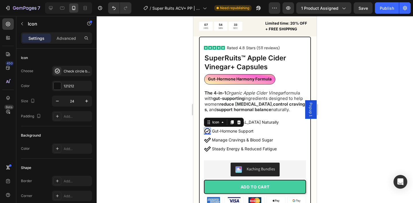
click at [208, 141] on div "0" at bounding box center [207, 139] width 6 height 5
click at [176, 149] on div at bounding box center [255, 109] width 317 height 187
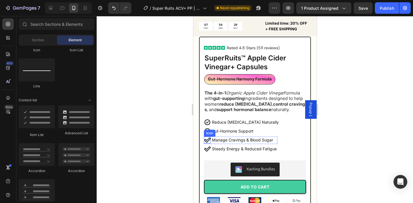
click at [207, 139] on icon at bounding box center [207, 140] width 7 height 7
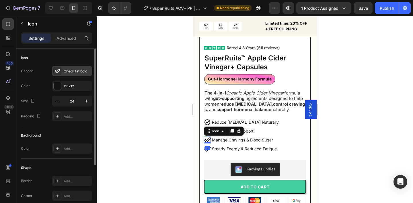
click at [76, 73] on div "Check fat bold" at bounding box center [77, 71] width 27 height 5
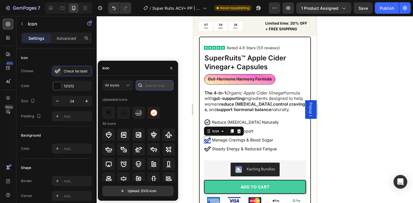
click at [152, 89] on input "text" at bounding box center [155, 85] width 38 height 10
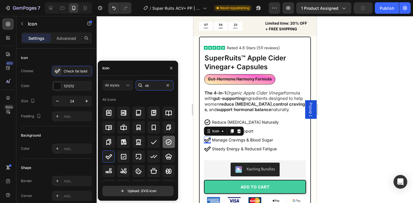
type input "ok"
click at [169, 140] on icon at bounding box center [169, 142] width 6 height 6
click at [209, 150] on div "0" at bounding box center [207, 148] width 6 height 5
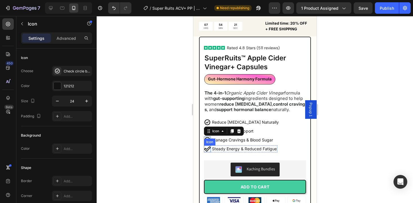
click at [206, 151] on icon at bounding box center [207, 149] width 7 height 5
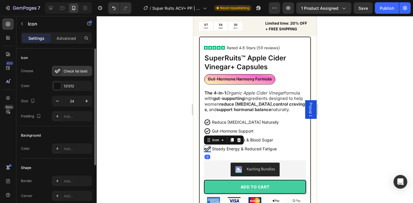
click at [76, 71] on div "Check fat bold" at bounding box center [77, 71] width 27 height 5
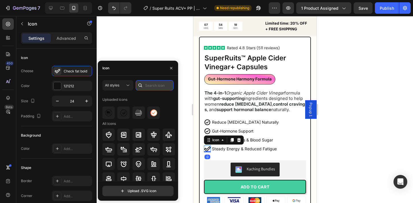
click at [152, 84] on input "text" at bounding box center [155, 85] width 38 height 10
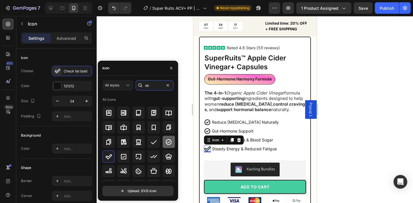
type input "ok"
click at [169, 144] on icon at bounding box center [169, 142] width 6 height 6
click at [170, 67] on icon "button" at bounding box center [171, 68] width 2 height 2
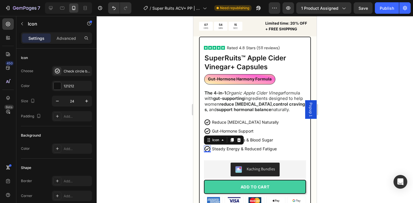
click at [170, 85] on div at bounding box center [255, 109] width 317 height 187
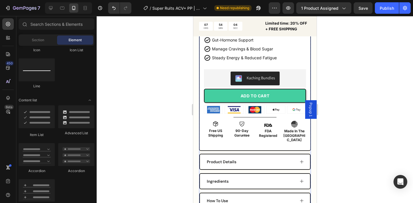
scroll to position [245, 0]
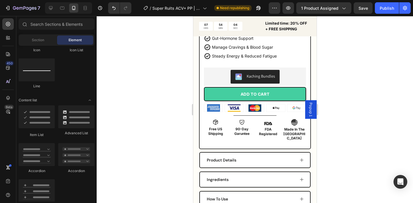
click at [179, 100] on div at bounding box center [255, 109] width 317 height 187
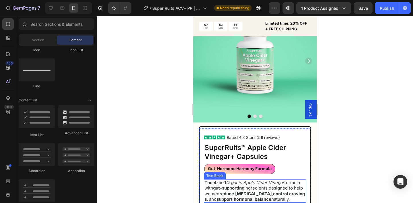
scroll to position [66, 0]
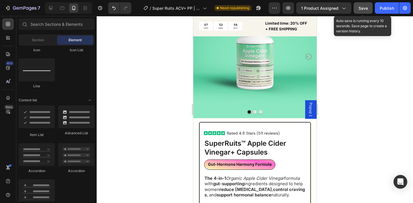
click at [362, 9] on span "Save" at bounding box center [363, 8] width 9 height 5
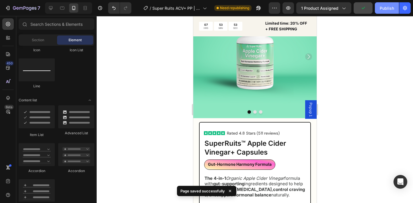
click at [387, 10] on div "Publish" at bounding box center [387, 8] width 14 height 6
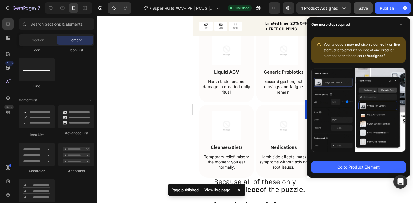
scroll to position [750, 0]
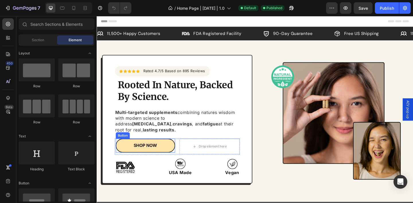
click at [180, 159] on div "SHOP NOW Button" at bounding box center [149, 157] width 65 height 15
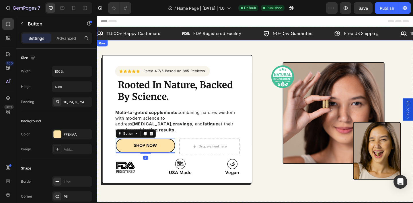
click at [178, 41] on div "Icon 11,500+ Happy Customers Text Block Row Image FDA Registered Facility Text …" at bounding box center [269, 35] width 344 height 15
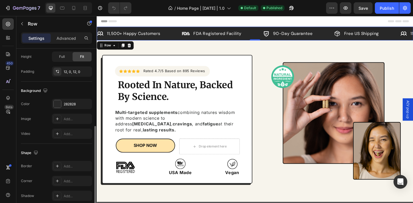
scroll to position [155, 0]
click at [76, 106] on div "282828" at bounding box center [72, 102] width 40 height 10
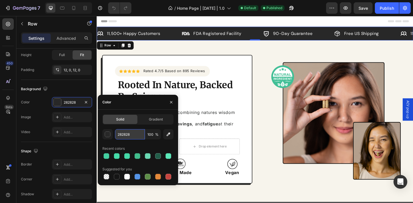
click at [128, 134] on input "282828" at bounding box center [130, 134] width 30 height 10
click at [174, 102] on button "button" at bounding box center [171, 102] width 9 height 9
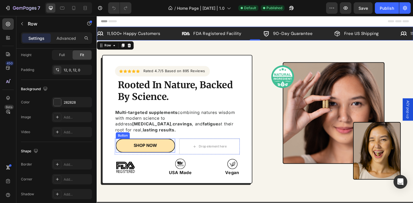
click at [180, 159] on div "SHOP NOW Button" at bounding box center [149, 157] width 65 height 15
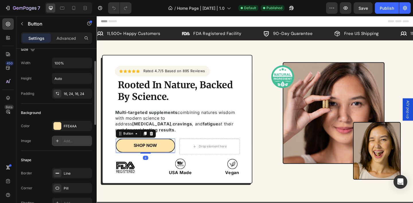
scroll to position [19, 0]
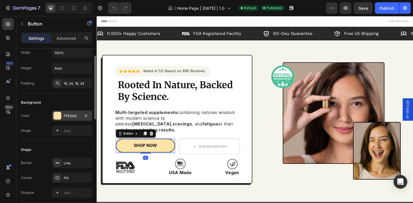
click at [71, 118] on div "FFE4AA" at bounding box center [72, 116] width 17 height 5
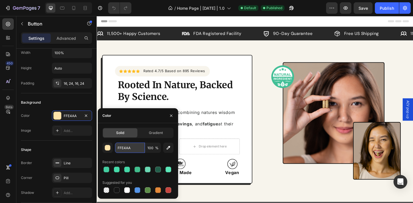
click at [128, 147] on input "FFE4AA" at bounding box center [130, 148] width 30 height 10
paste input "282828"
type input "282828"
click at [168, 115] on button "button" at bounding box center [171, 115] width 9 height 9
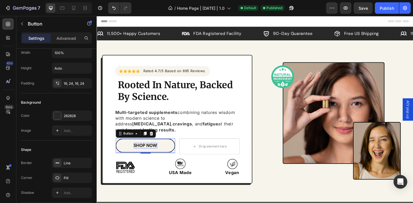
click at [157, 154] on strong "SHOP NOW" at bounding box center [150, 157] width 26 height 6
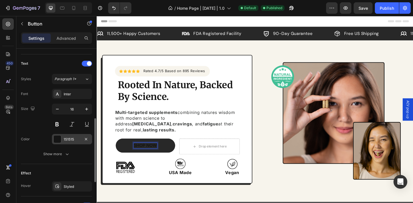
scroll to position [203, 0]
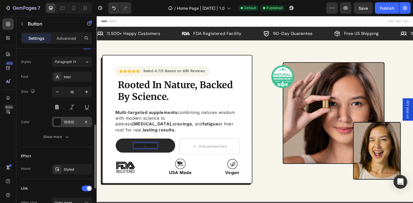
click at [73, 119] on div "151515" at bounding box center [72, 122] width 40 height 10
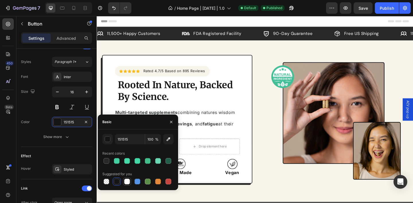
click at [126, 180] on div at bounding box center [127, 182] width 6 height 6
type input "FFFFFF"
click at [170, 121] on icon "button" at bounding box center [171, 122] width 2 height 2
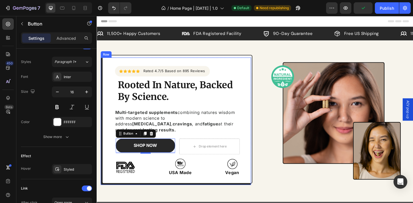
click at [100, 155] on div "Icon Icon Icon Icon Icon Icon List Hoz Rated 4.7/5 Based on 895 Reviews Text bl…" at bounding box center [269, 130] width 344 height 139
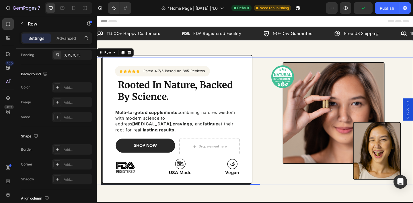
scroll to position [0, 0]
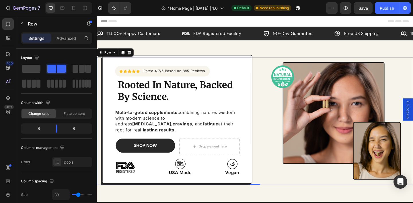
click at [100, 157] on div "Icon Icon Icon Icon Icon Icon List Hoz Rated 4.7/5 Based on 895 Reviews Text bl…" at bounding box center [269, 130] width 344 height 139
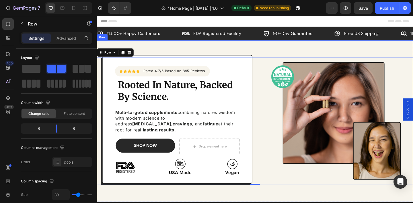
click at [219, 50] on div "Icon Icon Icon Icon Icon Icon List Hoz Rated 4.7/5 Based on 895 Reviews Text bl…" at bounding box center [269, 131] width 344 height 176
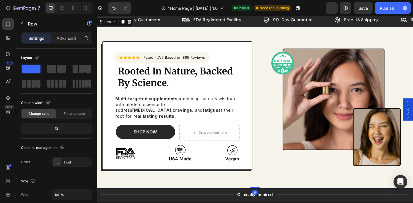
scroll to position [16, 0]
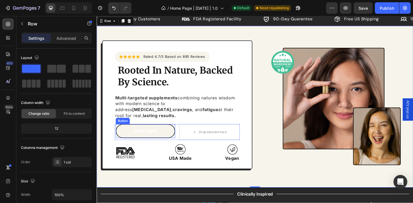
click at [172, 141] on link "SHOP NOW" at bounding box center [149, 141] width 65 height 15
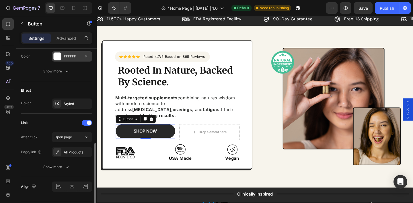
scroll to position [273, 0]
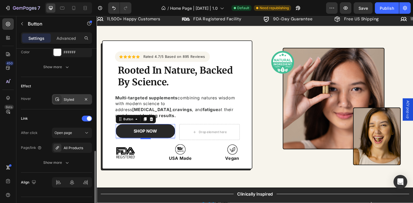
click at [67, 102] on div "Styled" at bounding box center [72, 99] width 17 height 5
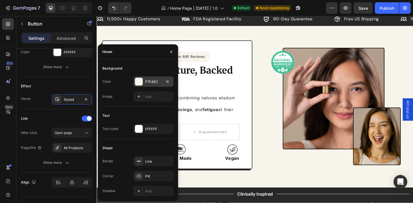
click at [146, 80] on div "F7F4EC" at bounding box center [153, 82] width 17 height 5
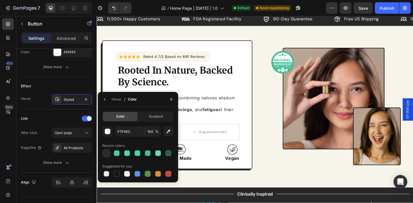
click at [107, 152] on div at bounding box center [107, 154] width 6 height 6
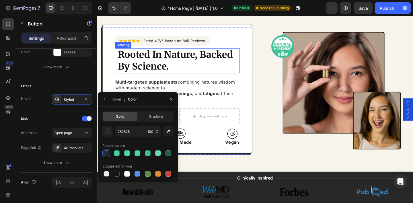
scroll to position [71, 0]
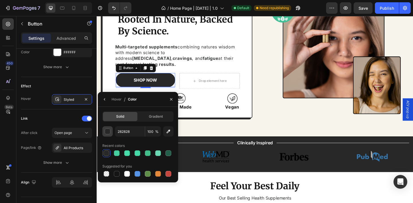
click at [107, 136] on button "button" at bounding box center [107, 132] width 10 height 10
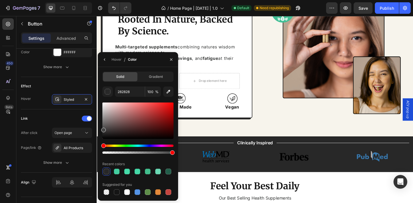
drag, startPoint x: 104, startPoint y: 129, endPoint x: 101, endPoint y: 129, distance: 3.2
click at [101, 129] on div "Solid Gradient 282828 100 % Recent colors Suggested for you" at bounding box center [138, 134] width 80 height 125
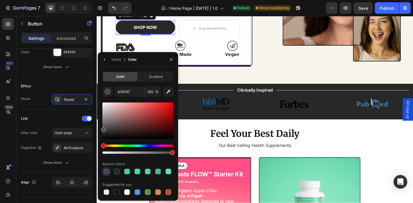
scroll to position [120, 0]
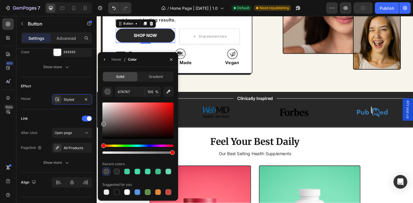
click at [101, 123] on div "Solid Gradient 474747 100 % Recent colors Suggested for you" at bounding box center [138, 134] width 80 height 125
type input "727272"
click at [171, 60] on icon "button" at bounding box center [171, 59] width 2 height 2
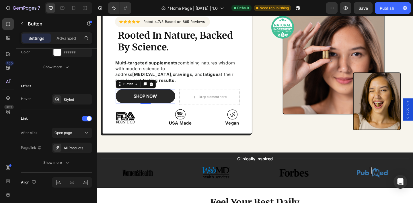
scroll to position [45, 0]
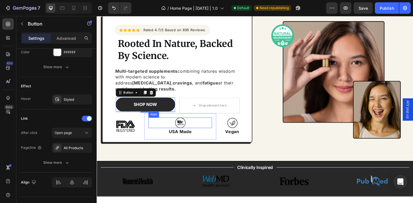
click at [159, 127] on div "Icon" at bounding box center [187, 132] width 69 height 11
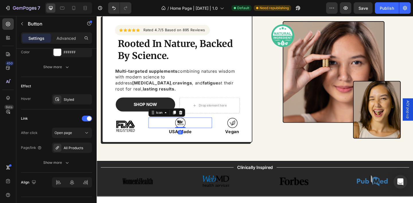
scroll to position [0, 0]
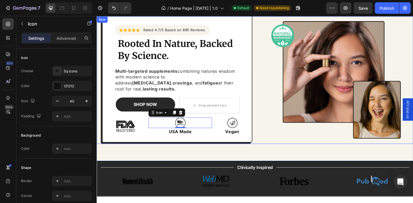
click at [268, 102] on div "Icon Icon Icon Icon Icon Icon List Hoz Rated 4.7/5 Based on 895 Reviews Text bl…" at bounding box center [269, 86] width 344 height 139
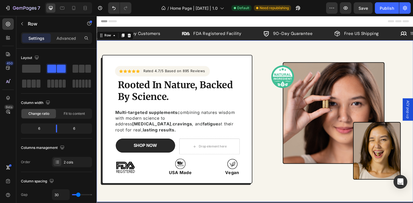
click at [259, 52] on div "Icon Icon Icon Icon Icon Icon List Hoz Rated 4.7/5 Based on 895 Reviews Text bl…" at bounding box center [269, 131] width 344 height 176
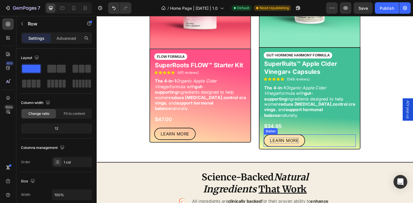
scroll to position [304, 0]
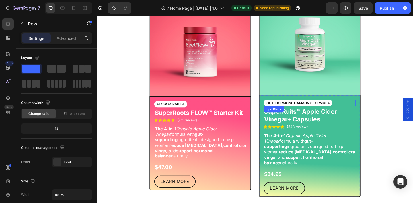
click at [292, 113] on div "GUT-HORMONE HARMONY FORMULA" at bounding box center [315, 110] width 75 height 7
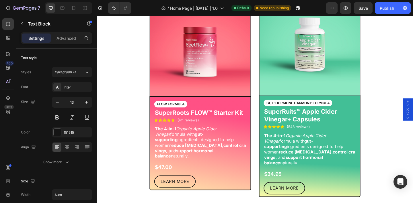
click at [131, 130] on div "Feel Your Best Daily Heading Our Best Selling Health Supplements Text Block Row…" at bounding box center [269, 87] width 336 height 254
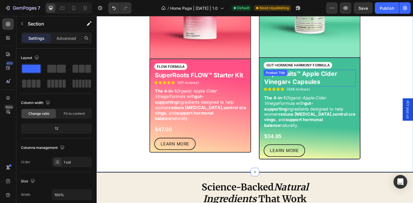
scroll to position [314, 0]
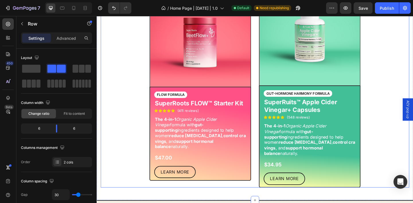
click at [270, 115] on div "Image FLOW FORMULA Text Block SuperRoots FLOW™ Starter Kit Product Title Icon I…" at bounding box center [269, 92] width 230 height 221
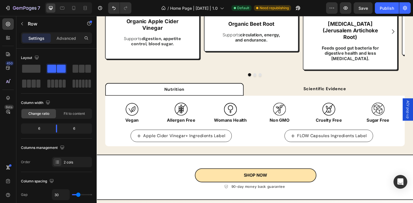
scroll to position [608, 0]
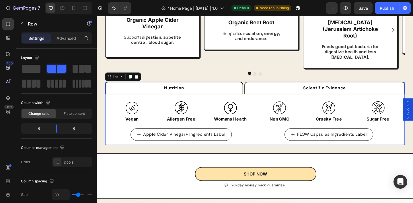
click at [277, 88] on li "Scientific Evidence" at bounding box center [344, 95] width 175 height 14
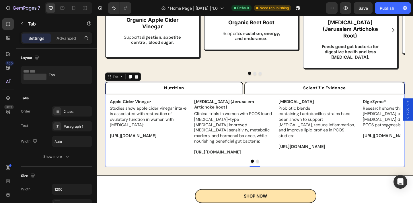
click at [241, 91] on li "Nutrition" at bounding box center [181, 95] width 150 height 14
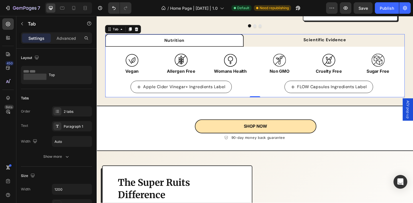
scroll to position [679, 0]
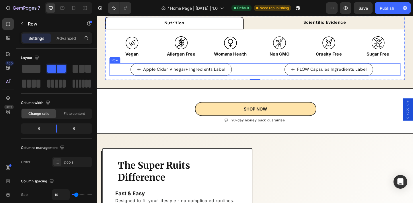
click at [269, 70] on div "Apple Cider Vinegar+ Ingredients Label Button FLOW Capsules Ingredients Label B…" at bounding box center [269, 74] width 317 height 13
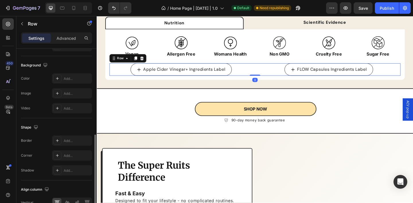
scroll to position [245, 0]
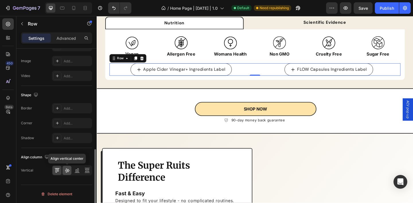
click at [68, 170] on icon at bounding box center [67, 171] width 6 height 6
click at [251, 69] on div "Apple Cider Vinegar+ Ingredients Label Button" at bounding box center [189, 74] width 156 height 13
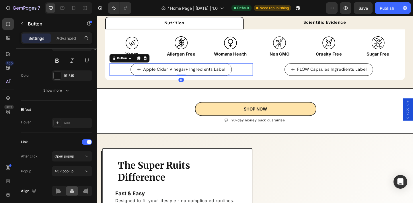
scroll to position [316, 0]
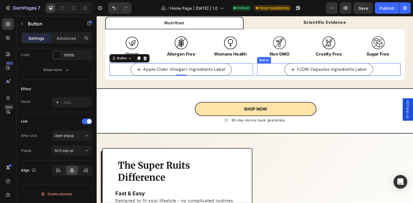
click at [278, 69] on div "FLOW Capsules Ingredients Label Button" at bounding box center [349, 74] width 156 height 13
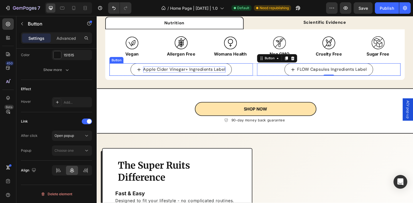
click at [192, 71] on p "Apple Cider Vinegar+ Ingredients Label" at bounding box center [192, 74] width 90 height 6
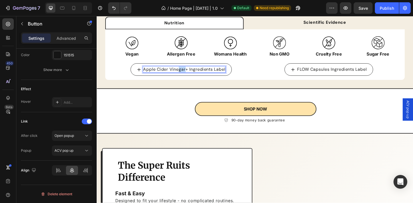
drag, startPoint x: 193, startPoint y: 67, endPoint x: 187, endPoint y: 67, distance: 6.1
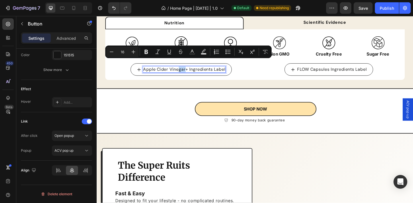
click at [187, 71] on p "Apple Cider Vinegar+ Ingredients Label" at bounding box center [192, 74] width 90 height 6
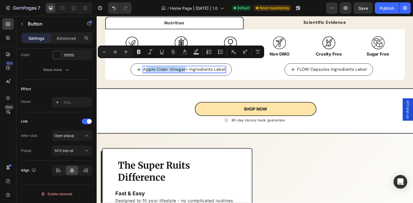
drag, startPoint x: 193, startPoint y: 67, endPoint x: 151, endPoint y: 64, distance: 42.1
click at [151, 68] on link "Apple Cider Vinegar+ Ingredients Label" at bounding box center [188, 74] width 110 height 13
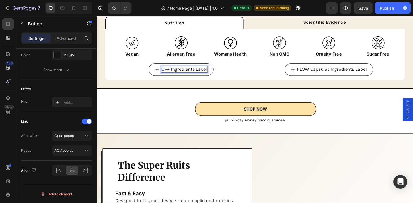
click at [168, 71] on p "CV+ Ingredients Label" at bounding box center [192, 74] width 50 height 6
click at [192, 96] on div "SHOP NOW Button 90-day money back guarantee Item list Row Row" at bounding box center [269, 115] width 344 height 39
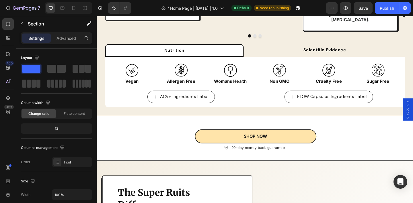
scroll to position [651, 0]
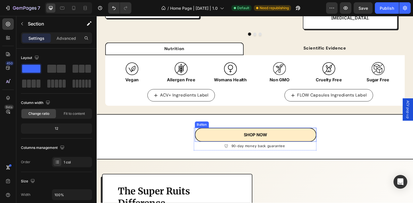
click at [223, 142] on link "SHOP NOW" at bounding box center [269, 145] width 132 height 15
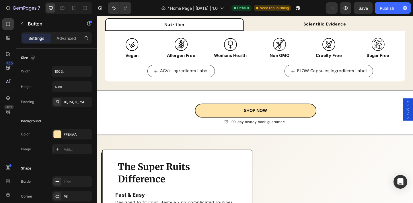
scroll to position [678, 0]
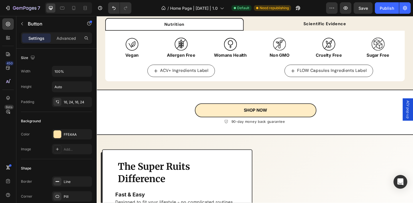
click at [215, 115] on link "SHOP NOW" at bounding box center [269, 118] width 132 height 15
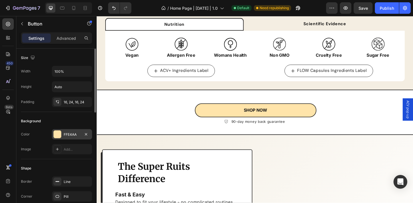
click at [72, 133] on div "FFE4AA" at bounding box center [72, 134] width 17 height 5
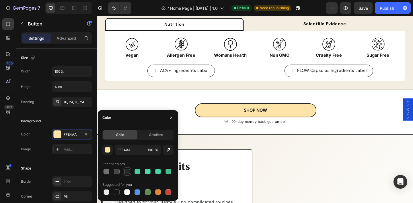
click at [125, 170] on div at bounding box center [127, 172] width 6 height 6
type input "282828"
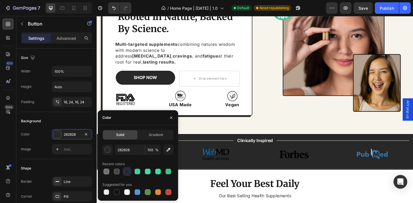
scroll to position [74, 0]
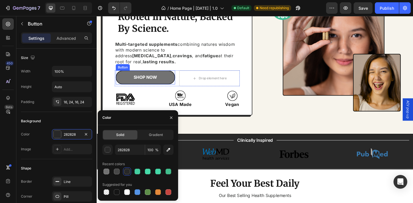
click at [172, 82] on link "SHOP NOW" at bounding box center [149, 82] width 65 height 15
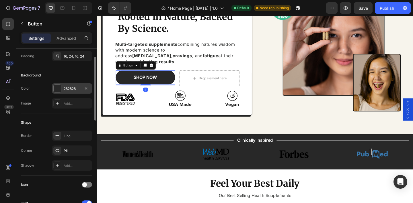
scroll to position [52, 0]
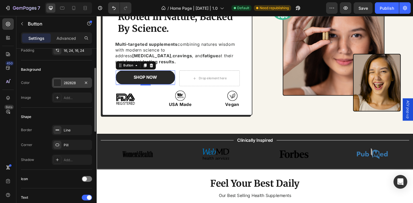
click at [65, 130] on div "Line" at bounding box center [77, 130] width 27 height 5
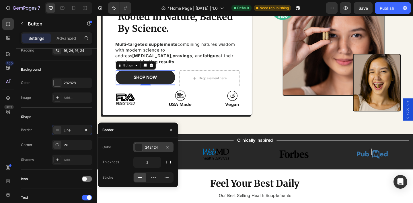
click at [148, 148] on div "242424" at bounding box center [153, 147] width 17 height 5
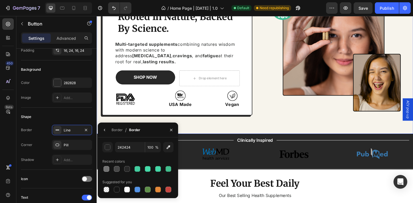
click at [212, 127] on div "Icon Icon Icon Icon Icon Icon List Hoz Rated 4.7/5 Based on 895 Reviews Text bl…" at bounding box center [269, 56] width 344 height 176
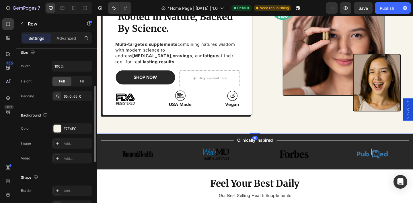
scroll to position [155, 0]
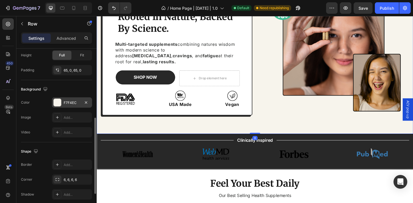
click at [64, 99] on div "F7F4EC" at bounding box center [72, 103] width 40 height 10
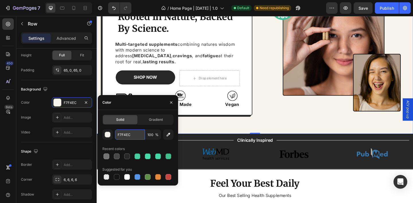
click at [130, 138] on input "F7F4EC" at bounding box center [130, 135] width 30 height 10
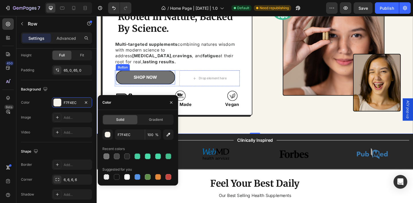
click at [173, 78] on link "SHOP NOW" at bounding box center [149, 82] width 65 height 15
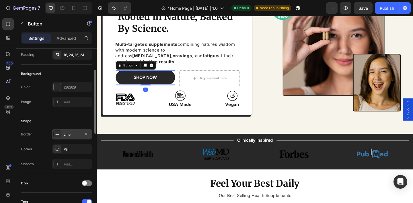
scroll to position [55, 0]
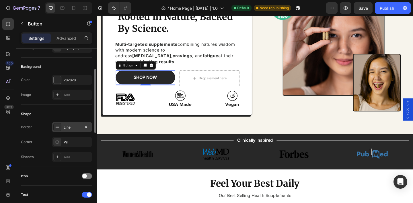
click at [71, 125] on div "Line" at bounding box center [72, 127] width 17 height 5
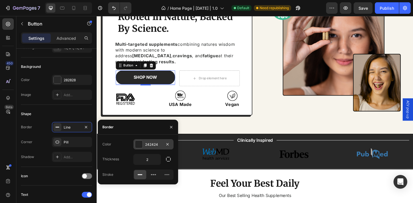
click at [151, 140] on div "242424" at bounding box center [153, 144] width 40 height 10
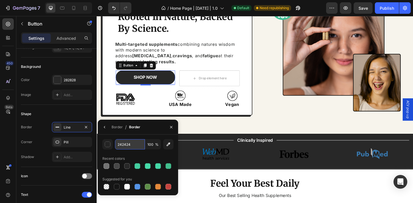
click at [129, 145] on input "242424" at bounding box center [130, 144] width 30 height 10
paste input "F7F4EC"
type input "F7F4EC"
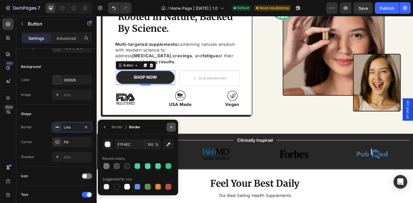
click at [173, 125] on icon "button" at bounding box center [171, 127] width 5 height 5
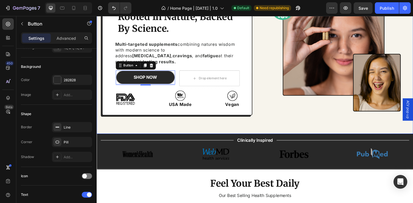
click at [199, 127] on div "Icon Icon Icon Icon Icon Icon List Hoz Rated 4.7/5 Based on 895 Reviews Text bl…" at bounding box center [269, 56] width 344 height 176
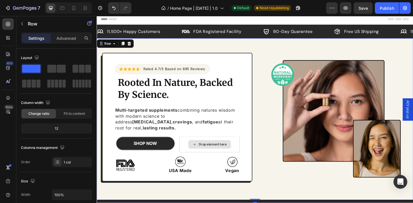
scroll to position [0, 0]
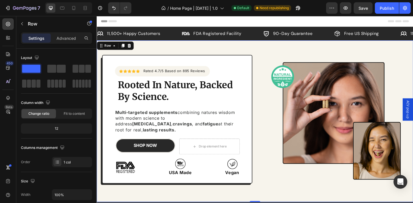
click at [252, 53] on div "Icon Icon Icon Icon Icon Icon List Hoz Rated 4.7/5 Based on 895 Reviews Text bl…" at bounding box center [269, 131] width 344 height 176
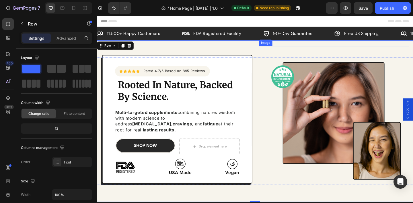
click at [274, 141] on div at bounding box center [355, 122] width 164 height 147
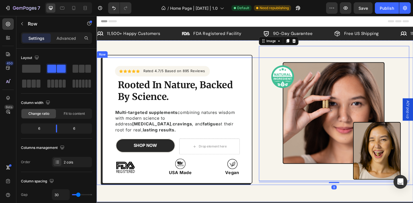
click at [268, 149] on div "Icon Icon Icon Icon Icon Icon List Hoz Rated 4.7/5 Based on 895 Reviews Text bl…" at bounding box center [269, 130] width 344 height 139
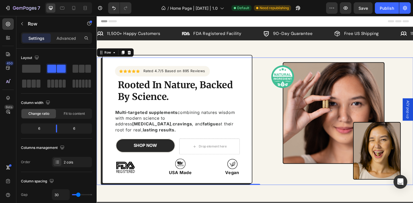
click at [270, 143] on div "Icon Icon Icon Icon Icon Icon List Hoz Rated 4.7/5 Based on 895 Reviews Text bl…" at bounding box center [269, 130] width 344 height 139
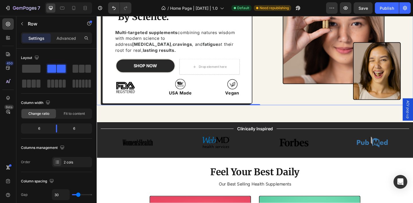
scroll to position [97, 0]
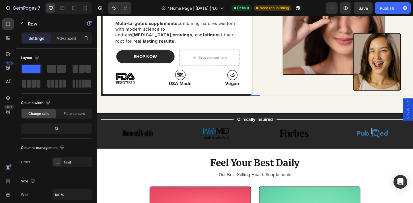
click at [267, 107] on div "Icon Icon Icon Icon Icon Icon List Hoz Rated 4.7/5 Based on 895 Reviews Text bl…" at bounding box center [269, 34] width 344 height 176
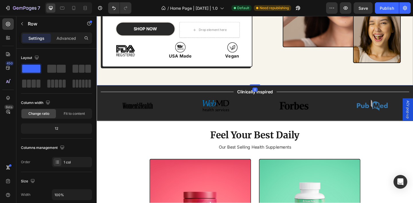
scroll to position [148, 0]
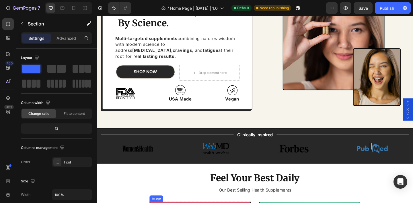
scroll to position [70, 0]
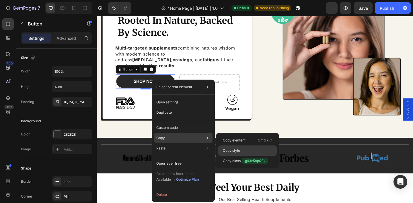
click at [227, 156] on div "Copy style" at bounding box center [247, 161] width 59 height 10
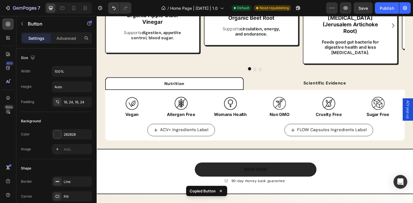
scroll to position [639, 0]
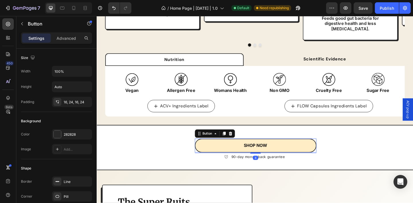
click at [207, 153] on link "SHOP NOW" at bounding box center [269, 157] width 132 height 15
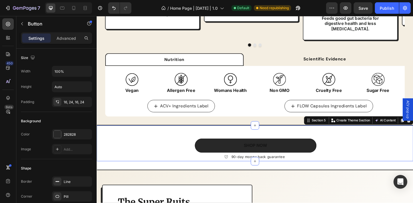
click at [189, 150] on div "SHOP NOW Button 90-day money back guarantee Item list Row Row" at bounding box center [269, 154] width 344 height 39
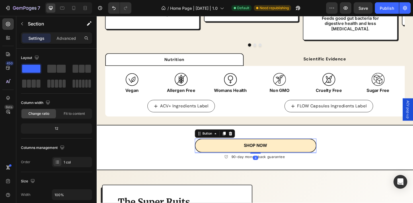
click at [211, 152] on link "SHOP NOW" at bounding box center [269, 157] width 132 height 15
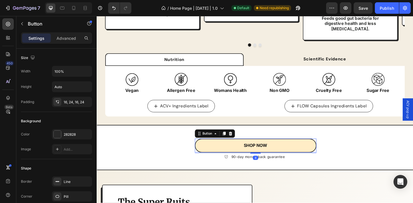
click at [211, 152] on link "SHOP NOW" at bounding box center [269, 157] width 132 height 15
click at [205, 154] on link "SHOP NOW" at bounding box center [269, 157] width 132 height 15
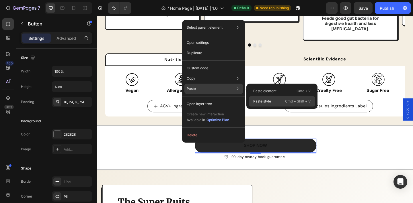
click at [274, 100] on div "Paste style Cmd + Shift + V" at bounding box center [282, 101] width 67 height 10
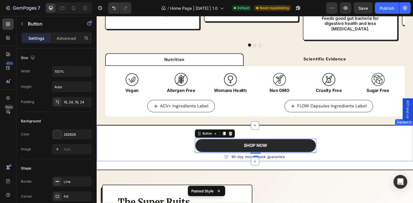
click at [167, 142] on div "SHOP NOW Button 4 90-day money back guarantee Item list Row Row" at bounding box center [269, 154] width 344 height 39
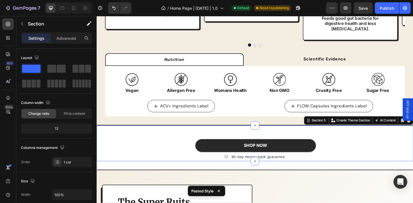
click at [125, 146] on div "SHOP NOW Button 90-day money back guarantee Item list Row Row" at bounding box center [269, 154] width 344 height 39
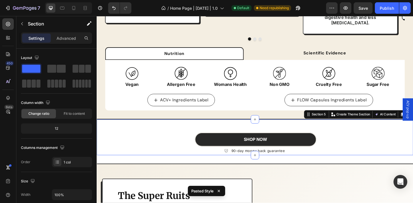
scroll to position [647, 0]
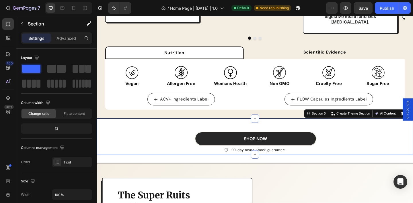
click at [154, 142] on div "SHOP NOW Button 90-day money back guarantee Item list Row Row" at bounding box center [269, 147] width 344 height 39
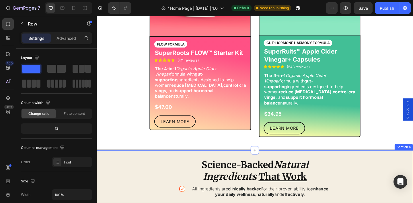
scroll to position [374, 0]
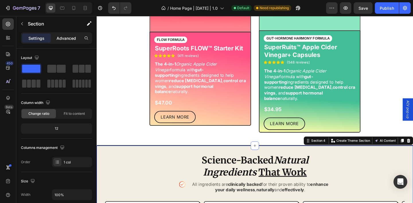
click at [66, 41] on p "Advanced" at bounding box center [67, 38] width 20 height 6
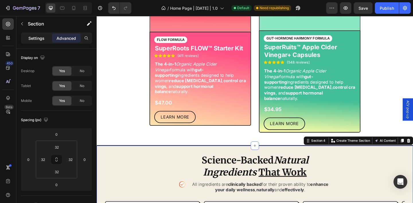
click at [40, 38] on p "Settings" at bounding box center [36, 38] width 16 height 6
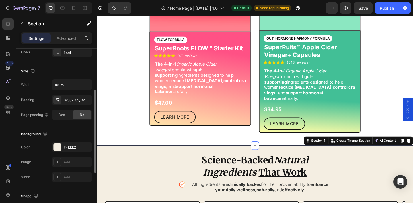
scroll to position [127, 0]
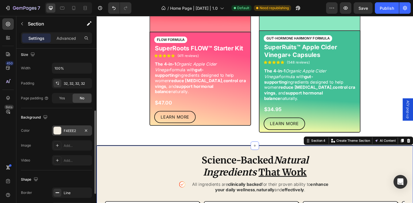
click at [62, 128] on div "F4EEE2" at bounding box center [72, 131] width 40 height 10
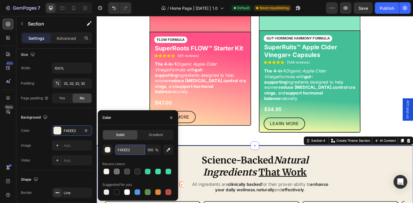
click at [136, 151] on input "F4EEE2" at bounding box center [130, 150] width 30 height 10
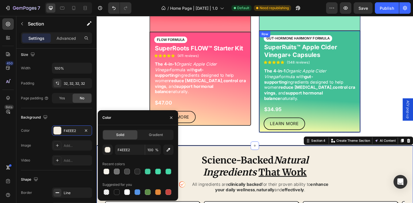
click at [277, 135] on div "GUT-HORMONE HARMONY FORMULA Text Block SuperRuits™ Apple Cider Vinegar+ Capsule…" at bounding box center [328, 87] width 111 height 111
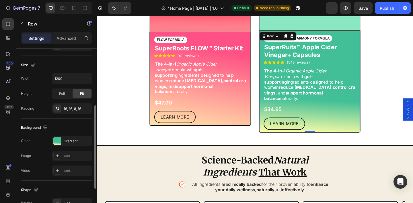
scroll to position [130, 0]
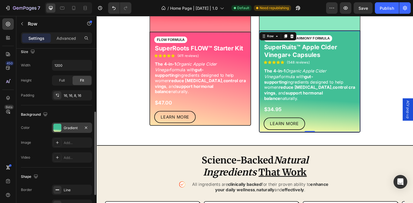
click at [70, 126] on div "Gradient" at bounding box center [72, 128] width 17 height 5
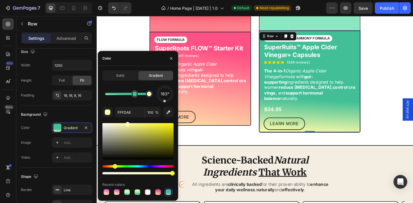
click at [151, 97] on div at bounding box center [149, 94] width 10 height 10
click at [128, 112] on input "FFFDA8" at bounding box center [130, 112] width 30 height 10
paste input "4EEE2"
type input "F4EEE2"
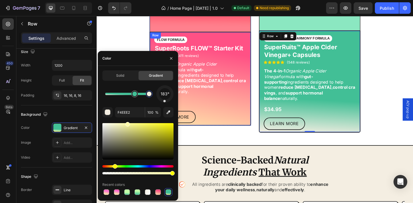
click at [262, 127] on div "FLOW FORMULA Text Block SuperRoots FLOW™ Starter Kit Product Title Icon Icon Ic…" at bounding box center [209, 84] width 111 height 103
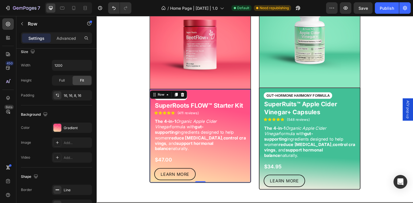
scroll to position [311, 0]
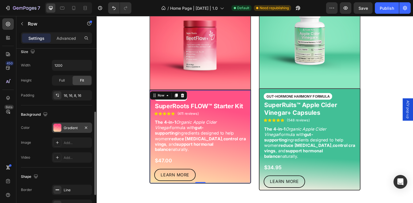
click at [72, 127] on div "Gradient" at bounding box center [72, 128] width 17 height 5
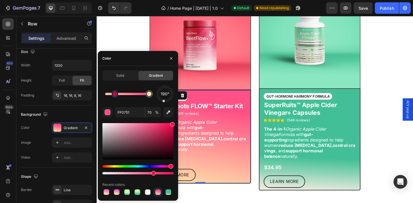
type input "FFE4AA"
type input "100"
click at [150, 96] on div at bounding box center [149, 94] width 7 height 7
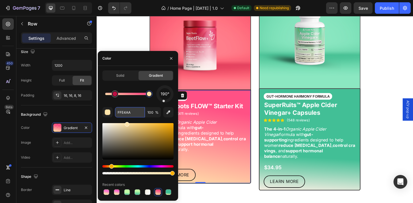
click at [131, 113] on input "FFE4AA" at bounding box center [130, 112] width 30 height 10
paste input "4EEE2"
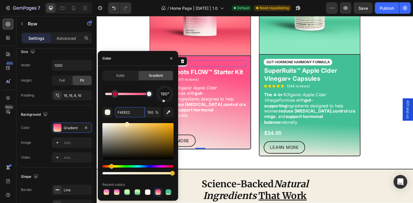
scroll to position [334, 0]
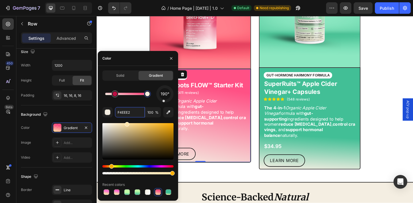
type input "FF0751"
type input "70"
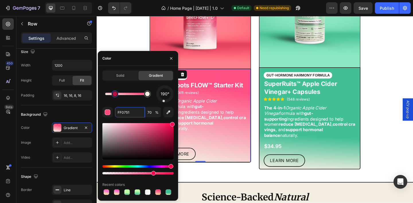
drag, startPoint x: 150, startPoint y: 95, endPoint x: 153, endPoint y: 96, distance: 3.0
type input "FF0751"
click at [172, 59] on icon "button" at bounding box center [171, 58] width 5 height 5
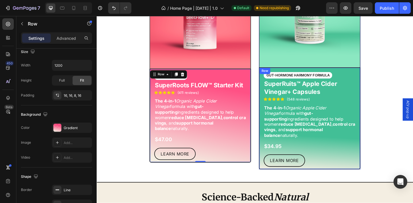
click at [378, 148] on div "GUT-HORMONE HARMONY FORMULA Text Block SuperRuits™ Apple Cider Vinegar+ Capsule…" at bounding box center [328, 128] width 100 height 103
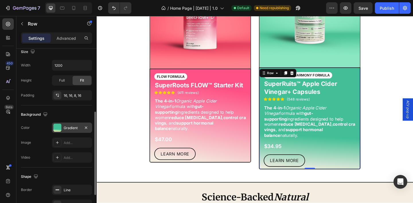
click at [68, 126] on div "Gradient" at bounding box center [72, 128] width 17 height 5
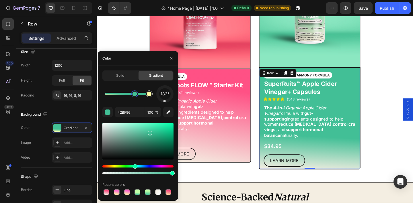
type input "FFFDA8"
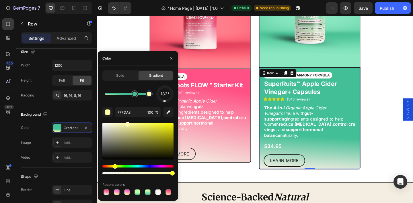
click at [150, 95] on div at bounding box center [149, 94] width 5 height 5
click at [172, 59] on icon "button" at bounding box center [171, 58] width 5 height 5
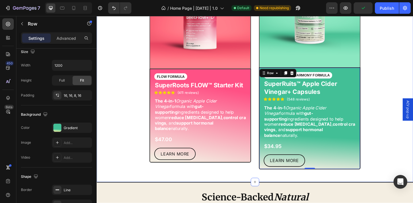
click at [395, 157] on div "Feel Your Best Daily Heading Our Best Selling Health Supplements Text Block Row…" at bounding box center [269, 56] width 336 height 254
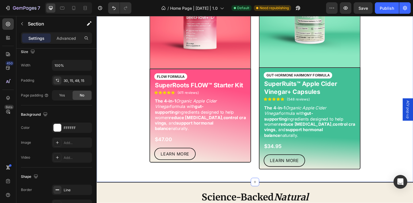
scroll to position [0, 0]
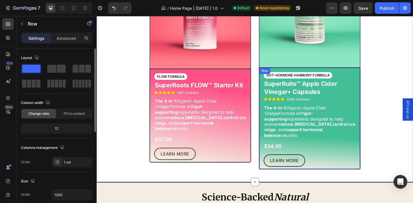
click at [351, 158] on div "GUT-HORMONE HARMONY FORMULA Text Block SuperRuits™ Apple Cider Vinegar+ Capsule…" at bounding box center [328, 128] width 100 height 103
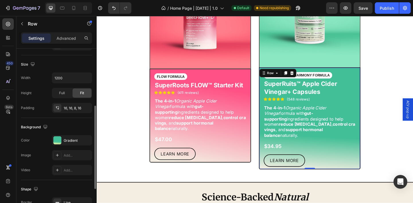
scroll to position [128, 0]
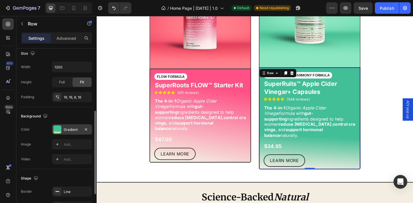
click at [69, 129] on div "Gradient" at bounding box center [72, 129] width 17 height 5
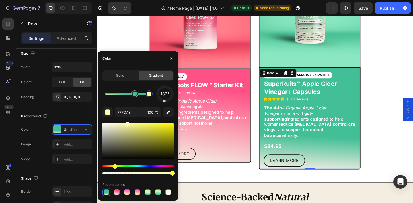
click at [151, 96] on div at bounding box center [149, 94] width 7 height 7
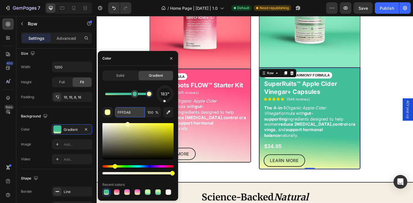
click at [136, 112] on input "FFFDA8" at bounding box center [130, 112] width 30 height 10
paste input "4EEE2"
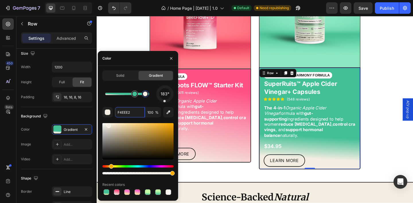
type input "42BF96"
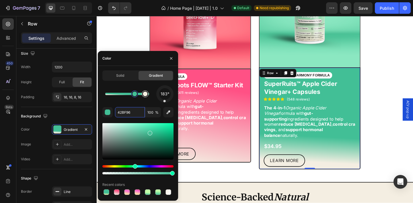
drag, startPoint x: 143, startPoint y: 94, endPoint x: 146, endPoint y: 95, distance: 3.8
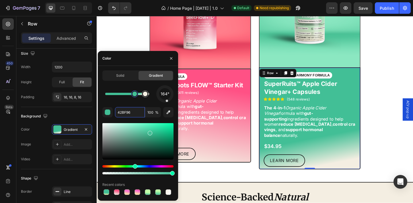
click at [167, 100] on div at bounding box center [164, 94] width 21 height 21
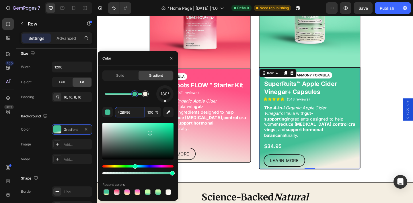
click at [164, 101] on div at bounding box center [165, 101] width 2 height 2
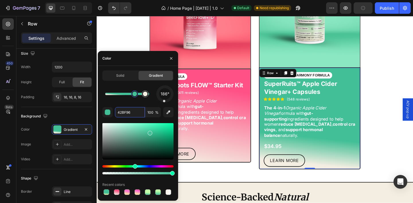
drag, startPoint x: 164, startPoint y: 101, endPoint x: 164, endPoint y: 105, distance: 4.6
click at [164, 105] on div "186° 42BF96 100 % Recent colors" at bounding box center [137, 141] width 71 height 111
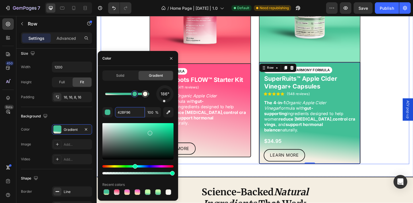
scroll to position [347, 0]
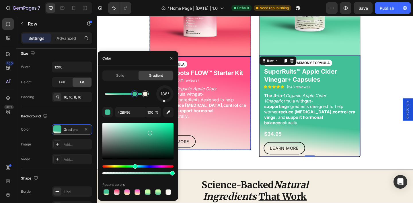
click at [260, 139] on div "FLOW FORMULA Text Block SuperRoots FLOW™ Starter Kit Product Title Icon Icon Ic…" at bounding box center [209, 111] width 111 height 103
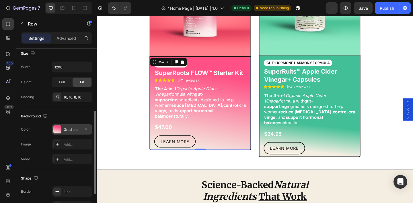
click at [66, 127] on div "Gradient" at bounding box center [72, 130] width 40 height 10
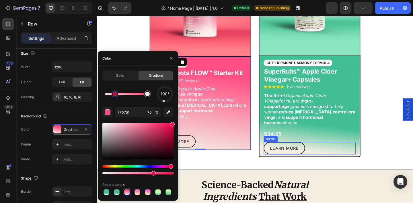
click at [371, 154] on div "LEARN MORE Button" at bounding box center [328, 160] width 100 height 13
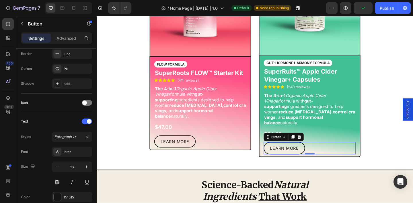
scroll to position [0, 0]
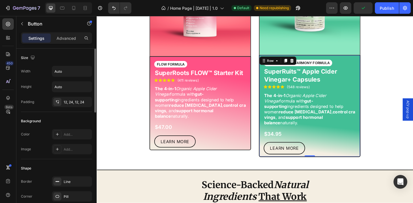
click at [378, 147] on div "GUT-HORMONE HARMONY FORMULA Text Block SuperRuits™ Apple Cider Vinegar+ Capsule…" at bounding box center [328, 115] width 100 height 103
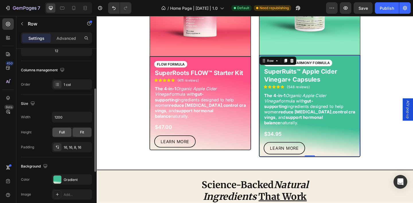
scroll to position [79, 0]
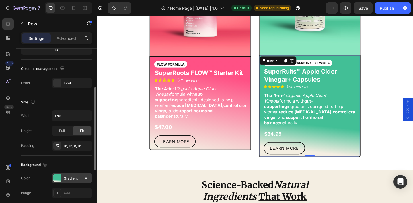
click at [67, 176] on div "Gradient" at bounding box center [72, 178] width 40 height 10
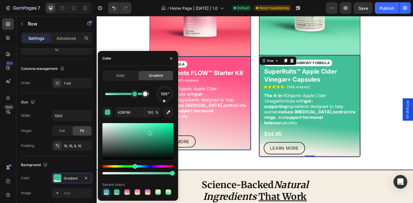
click at [256, 139] on div "FLOW FORMULA Text Block SuperRoots FLOW™ Starter Kit Product Title Icon Icon Ic…" at bounding box center [209, 112] width 100 height 95
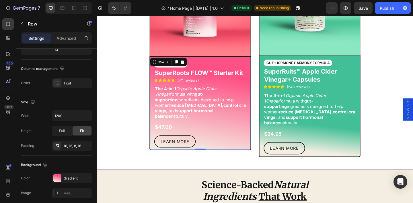
click at [256, 138] on div "FLOW FORMULA Text Block SuperRoots FLOW™ Starter Kit Product Title Icon Icon Ic…" at bounding box center [209, 112] width 100 height 95
click at [66, 179] on div "Gradient" at bounding box center [72, 178] width 17 height 5
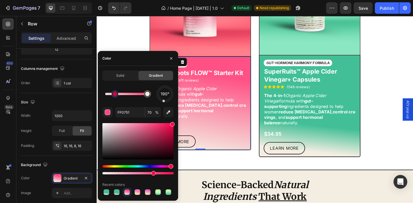
type input "F4EEE2"
type input "100"
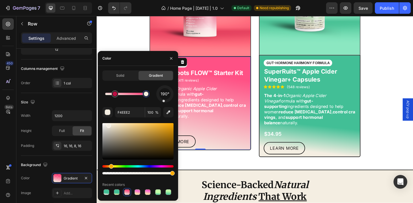
click at [146, 96] on div at bounding box center [146, 94] width 5 height 5
type input "FF0751"
type input "70"
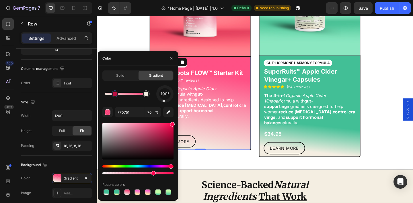
type input "F4EEE2"
type input "100"
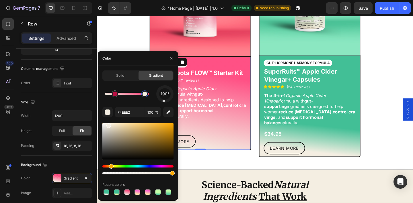
type input "FF0751"
type input "70"
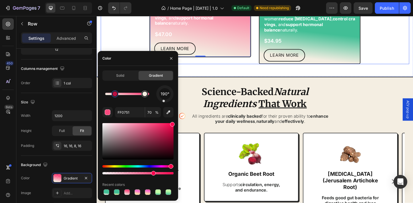
scroll to position [451, 0]
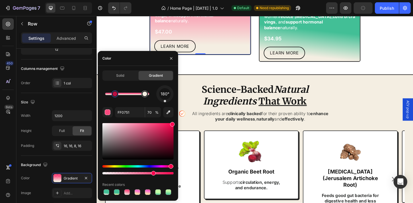
click at [165, 103] on div "180° FF0751 70 % Recent colors" at bounding box center [137, 141] width 71 height 111
type input "F4EEE2"
type input "100"
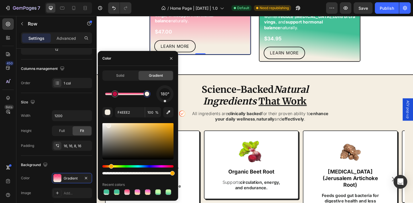
type input "FF0751"
type input "70"
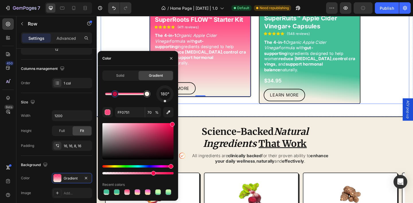
scroll to position [408, 0]
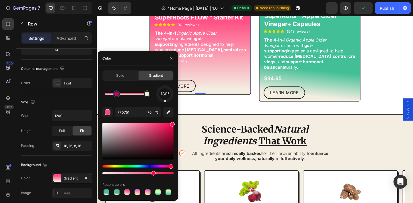
click at [118, 95] on div at bounding box center [117, 94] width 5 height 5
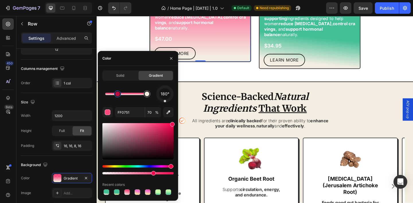
scroll to position [444, 0]
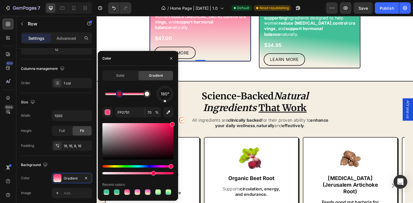
drag, startPoint x: 118, startPoint y: 95, endPoint x: 122, endPoint y: 96, distance: 4.2
click at [122, 96] on div at bounding box center [119, 94] width 5 height 5
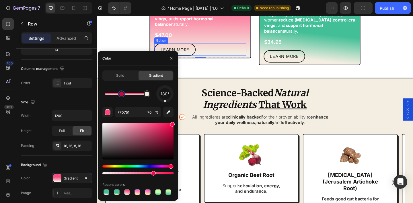
scroll to position [448, 0]
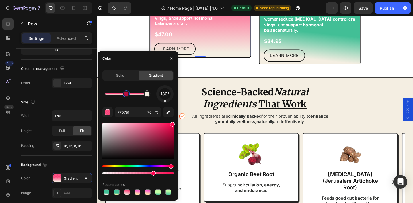
drag, startPoint x: 123, startPoint y: 94, endPoint x: 127, endPoint y: 95, distance: 4.1
click at [127, 95] on div at bounding box center [126, 94] width 5 height 5
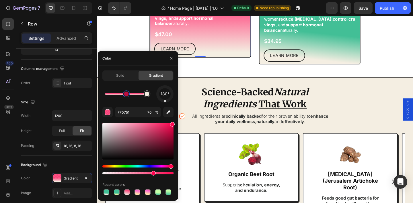
type input "F4EEE2"
type input "100"
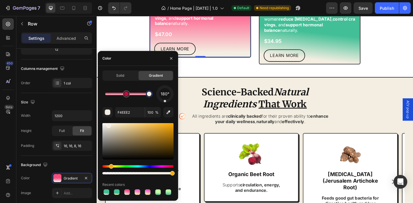
drag, startPoint x: 148, startPoint y: 96, endPoint x: 153, endPoint y: 96, distance: 5.2
click at [152, 96] on div at bounding box center [149, 94] width 5 height 5
type input "FF0751"
type input "70"
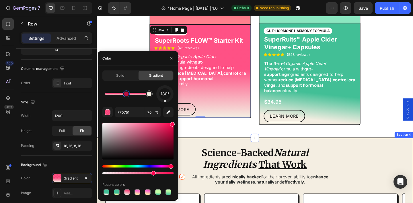
scroll to position [373, 0]
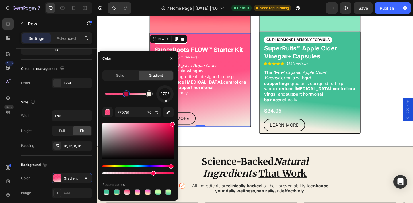
click at [167, 104] on div "170° FF0751 70 % Recent colors" at bounding box center [137, 141] width 71 height 111
type input "F4EEE2"
type input "100"
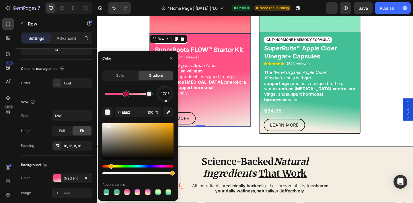
click at [149, 96] on div at bounding box center [149, 94] width 7 height 7
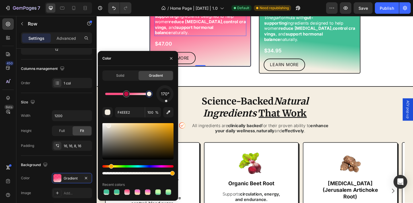
scroll to position [442, 0]
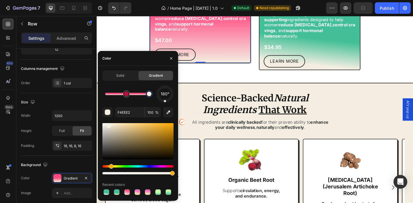
click at [165, 103] on div "180° F4EEE2 100 % Recent colors" at bounding box center [137, 141] width 71 height 111
click at [175, 59] on button "button" at bounding box center [171, 58] width 9 height 9
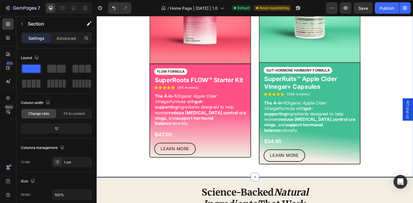
scroll to position [349, 0]
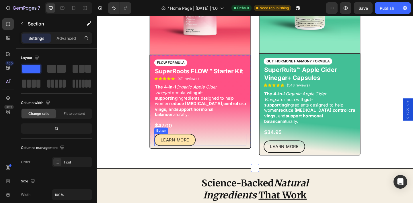
click at [201, 149] on button "LEARN MORE" at bounding box center [181, 151] width 45 height 13
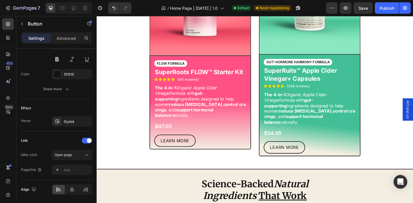
scroll to position [348, 0]
click at [194, 150] on button "LEARN MORE" at bounding box center [181, 151] width 45 height 13
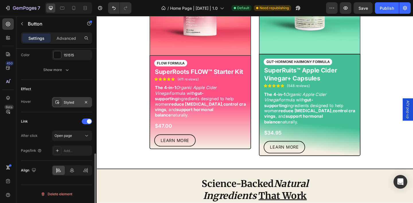
click at [69, 104] on div "Styled" at bounding box center [72, 102] width 17 height 5
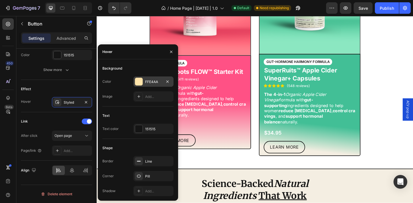
click at [151, 87] on div "FFE4AA" at bounding box center [153, 82] width 40 height 10
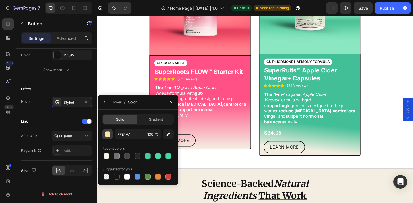
click at [111, 135] on button "button" at bounding box center [107, 134] width 10 height 10
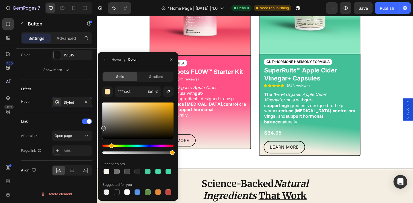
drag, startPoint x: 106, startPoint y: 131, endPoint x: 101, endPoint y: 127, distance: 6.2
click at [101, 127] on div "Solid Gradient FFE4AA 100 % Recent colors Suggested for you" at bounding box center [138, 134] width 80 height 125
type input "515151"
click at [151, 94] on input "100" at bounding box center [153, 92] width 16 height 10
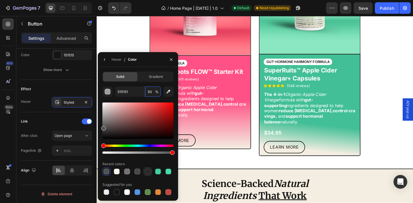
type input "50"
click at [149, 173] on div at bounding box center [137, 172] width 71 height 8
click at [156, 173] on div at bounding box center [158, 172] width 6 height 6
type input "282828"
click at [154, 90] on input "100" at bounding box center [153, 92] width 16 height 10
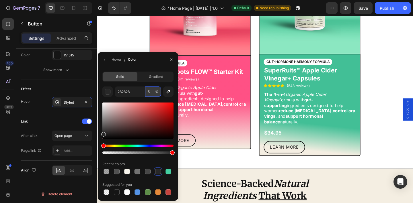
type input "50"
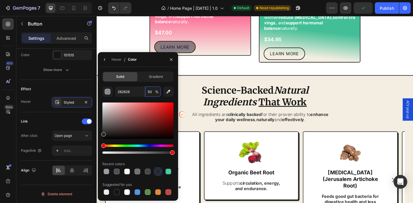
scroll to position [459, 0]
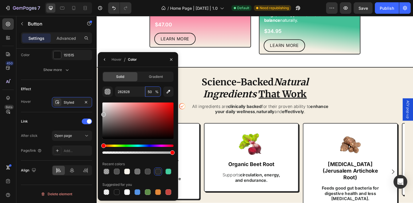
click at [102, 114] on div at bounding box center [137, 121] width 71 height 36
type input "B2B2B2"
type input "100"
drag, startPoint x: 106, startPoint y: 113, endPoint x: 101, endPoint y: 106, distance: 7.6
click at [101, 106] on div "Solid Gradient B2B2B2 100 % Recent colors Suggested for you" at bounding box center [138, 134] width 80 height 125
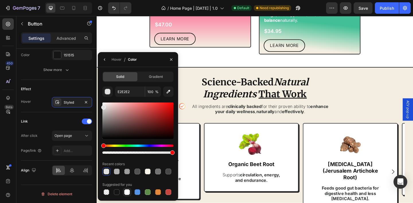
click at [126, 193] on div at bounding box center [127, 193] width 6 height 6
type input "FFFFFF"
click at [171, 60] on icon "button" at bounding box center [171, 59] width 5 height 5
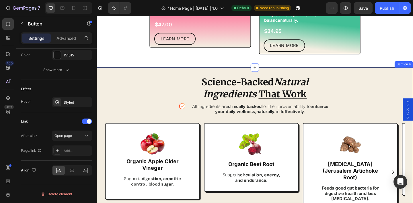
click at [167, 74] on div "Science-Backed Natural Ingredients That Work Heading Icon All ingredients are c…" at bounding box center [269, 196] width 344 height 249
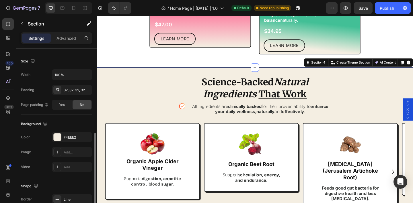
scroll to position [137, 0]
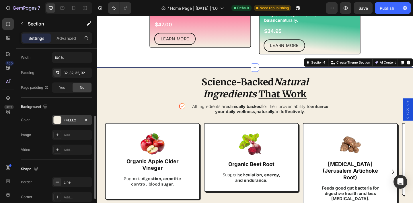
click at [72, 121] on div "F4EEE2" at bounding box center [72, 120] width 17 height 5
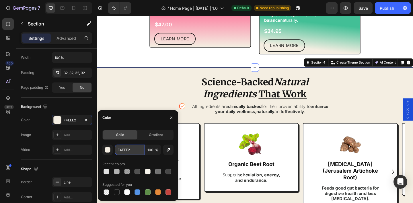
click at [127, 150] on input "F4EEE2" at bounding box center [130, 150] width 30 height 10
click at [172, 120] on icon "button" at bounding box center [171, 118] width 5 height 5
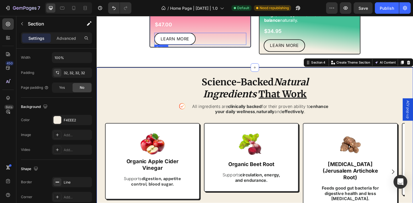
click at [199, 39] on button "LEARN MORE" at bounding box center [181, 40] width 45 height 13
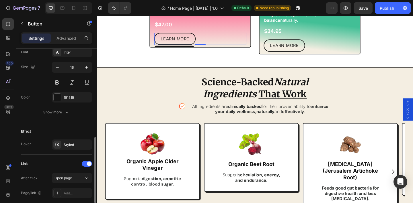
scroll to position [228, 0]
click at [69, 145] on div "Styled" at bounding box center [72, 144] width 17 height 5
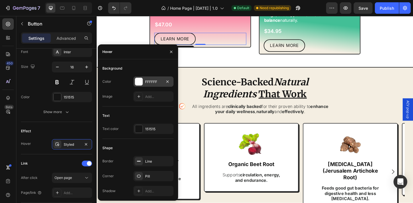
click at [149, 80] on div "FFFFFF" at bounding box center [153, 82] width 17 height 5
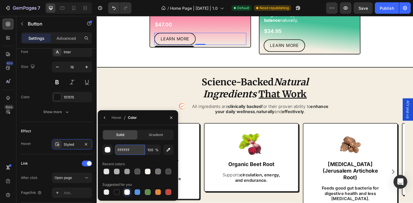
click at [131, 154] on input "FFFFFF" at bounding box center [130, 150] width 30 height 10
paste input "4EEE2"
type input "F4EEE2"
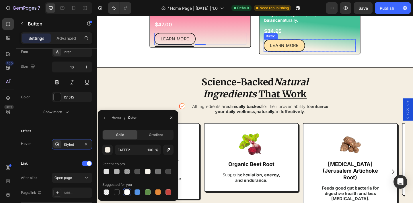
click at [282, 45] on link "LEARN MORE" at bounding box center [300, 48] width 45 height 13
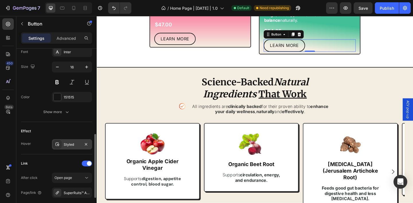
click at [74, 147] on div "Styled" at bounding box center [72, 144] width 17 height 5
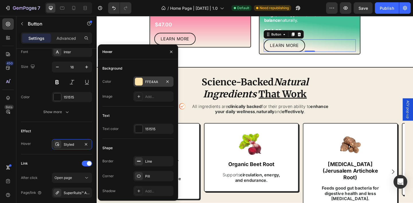
click at [151, 86] on div "FFE4AA" at bounding box center [153, 82] width 40 height 10
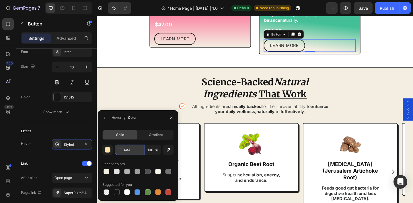
click at [134, 151] on input "FFE4AA" at bounding box center [130, 150] width 30 height 10
paste input "4EEE2"
type input "F4EEE2"
click at [172, 116] on icon "button" at bounding box center [171, 118] width 5 height 5
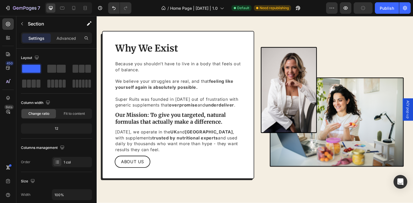
scroll to position [1190, 0]
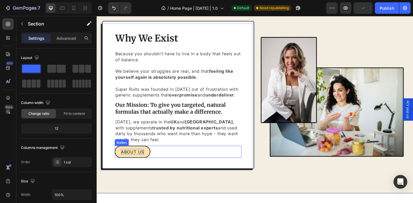
click at [123, 165] on p "ABOUT US" at bounding box center [135, 164] width 25 height 6
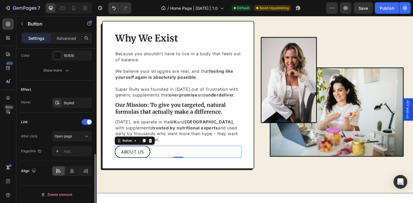
scroll to position [270, 0]
click at [69, 102] on div "Styled" at bounding box center [72, 102] width 17 height 5
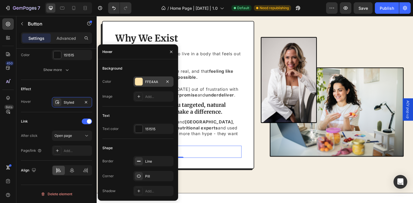
click at [156, 84] on div "FFE4AA" at bounding box center [153, 82] width 17 height 5
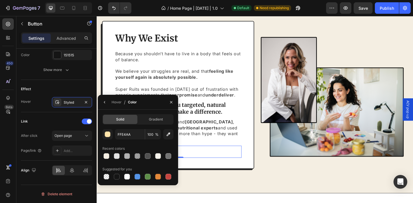
click at [125, 140] on div "FFE4AA 100 % Recent colors Suggested for you" at bounding box center [137, 155] width 71 height 52
click at [127, 137] on input "FFE4AA" at bounding box center [130, 134] width 30 height 10
paste input "4EEE2"
type input "F4EEE2"
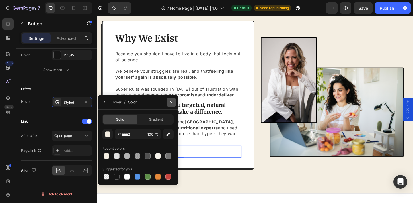
click at [169, 104] on icon "button" at bounding box center [171, 102] width 5 height 5
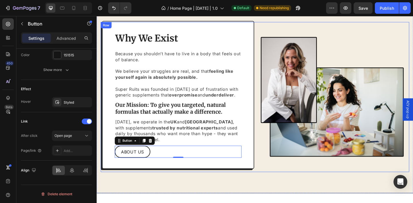
click at [138, 188] on div "Why We Exist Heading Because you shouldn’t have to live in a body that feels ou…" at bounding box center [269, 104] width 344 height 210
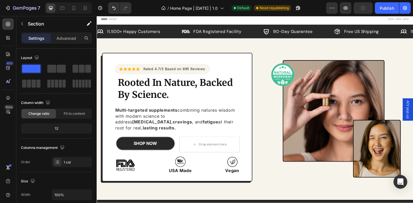
scroll to position [0, 0]
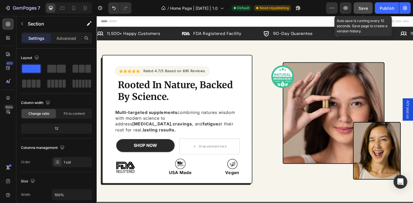
click at [364, 8] on span "Save" at bounding box center [363, 8] width 9 height 5
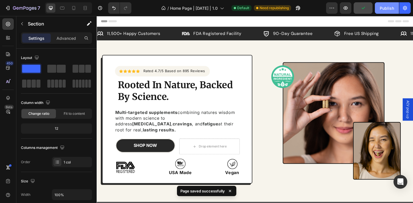
click at [385, 9] on div "Publish" at bounding box center [387, 8] width 14 height 6
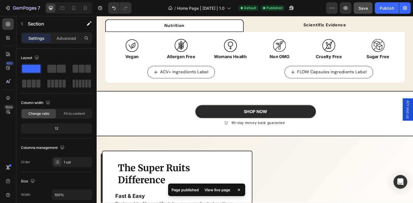
scroll to position [668, 0]
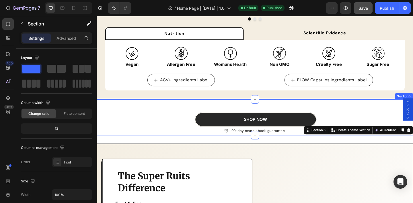
click at [115, 119] on div "SHOP NOW Button 90-day money back guarantee Item list Row Row" at bounding box center [269, 126] width 344 height 39
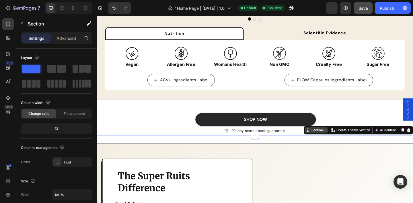
click at [333, 138] on div "Section 6" at bounding box center [338, 140] width 18 height 5
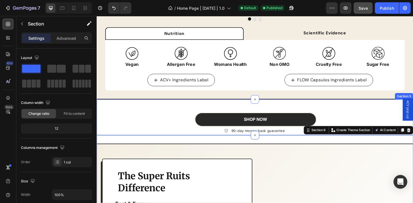
click at [404, 113] on div "SHOP NOW Button 90-day money back guarantee Item list Row Row" at bounding box center [269, 126] width 344 height 39
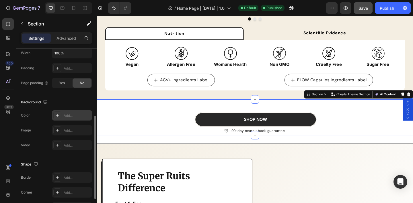
scroll to position [141, 0]
click at [70, 111] on div "Background The changes might be hidden by the video. Color Add... Image Add... …" at bounding box center [56, 126] width 71 height 62
click at [70, 116] on div "Add..." at bounding box center [77, 117] width 27 height 5
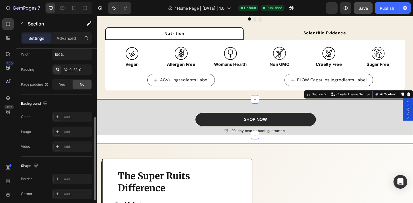
click at [163, 131] on div "SHOP NOW Button 90-day money back guarantee Item list Row Row" at bounding box center [269, 126] width 344 height 39
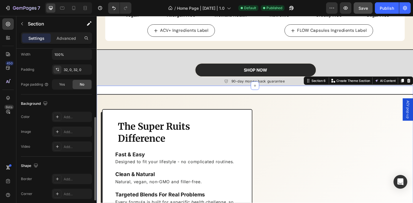
scroll to position [726, 0]
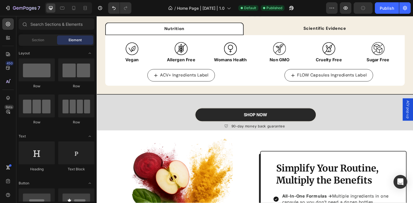
scroll to position [667, 0]
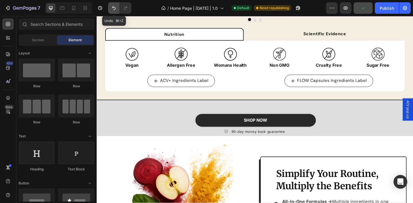
click at [114, 9] on icon "Undo/Redo" at bounding box center [114, 8] width 6 height 6
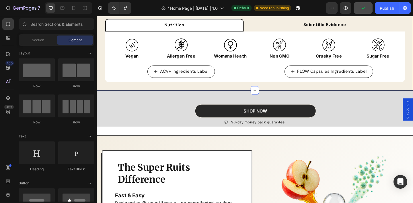
scroll to position [693, 0]
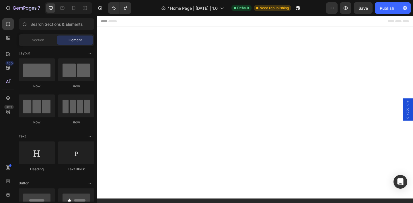
scroll to position [693, 0]
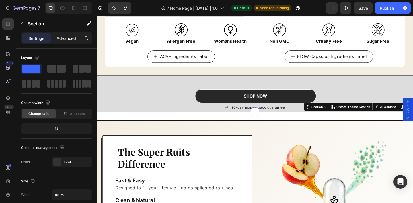
click at [66, 41] on div "Advanced" at bounding box center [66, 38] width 29 height 9
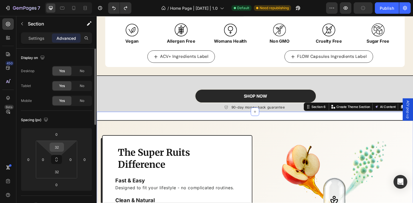
click at [56, 149] on input "32" at bounding box center [56, 147] width 11 height 9
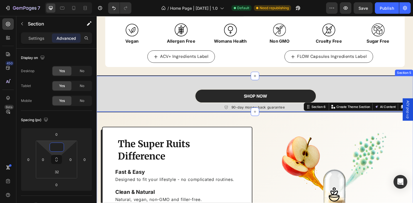
click at [144, 95] on div "SHOP NOW Button 90-day money back guarantee Item list Row Row" at bounding box center [269, 101] width 344 height 39
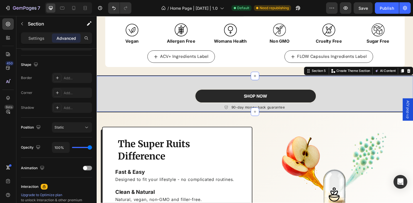
click at [188, 109] on div "SHOP NOW Button 90-day money back guarantee Item list Row Row" at bounding box center [269, 101] width 344 height 39
click at [133, 91] on div "SHOP NOW Button 90-day money back guarantee Item list Row Row" at bounding box center [269, 101] width 344 height 39
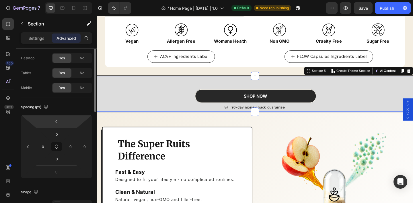
scroll to position [0, 0]
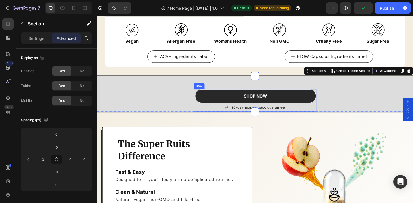
click at [203, 96] on div "SHOP NOW Button" at bounding box center [268, 104] width 133 height 16
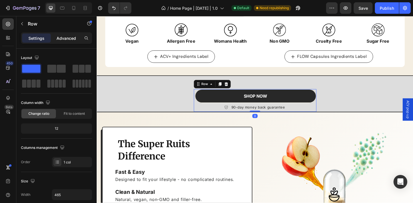
click at [69, 40] on p "Advanced" at bounding box center [67, 38] width 20 height 6
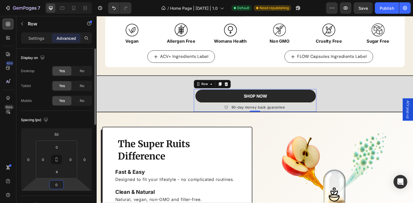
click at [57, 183] on input "0" at bounding box center [56, 185] width 11 height 9
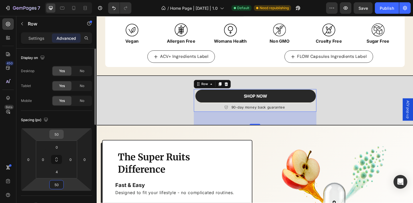
type input "50"
click at [58, 135] on input "50" at bounding box center [56, 134] width 11 height 9
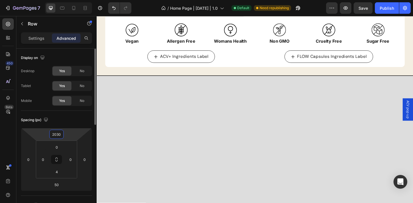
click at [57, 135] on input "2030" at bounding box center [56, 134] width 11 height 9
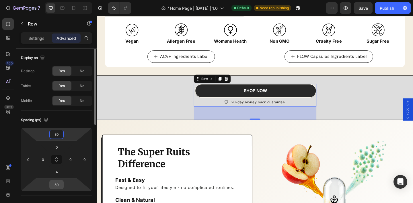
type input "30"
click at [57, 182] on input "50" at bounding box center [56, 185] width 11 height 9
type input "30"
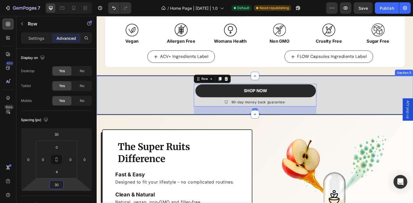
click at [182, 91] on div "SHOP NOW Button 90-day money back guarantee Item list Row Row 30" at bounding box center [269, 103] width 344 height 42
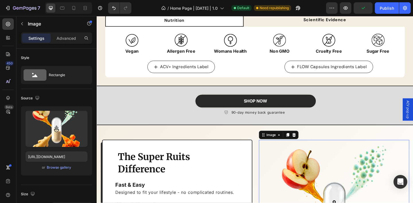
scroll to position [681, 0]
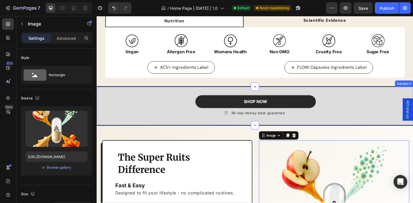
click at [188, 123] on div "SHOP NOW Button 90-day money back guarantee Item list Row Row" at bounding box center [269, 114] width 344 height 42
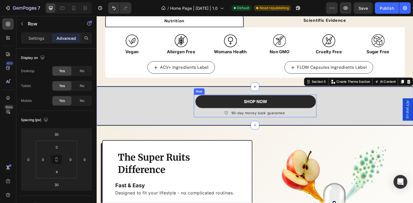
click at [207, 111] on div "SHOP NOW Button" at bounding box center [268, 110] width 133 height 16
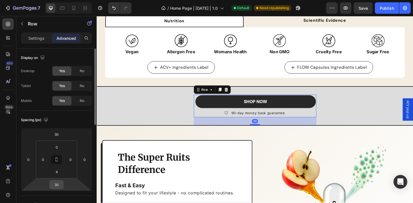
click at [57, 184] on input "30" at bounding box center [56, 185] width 11 height 9
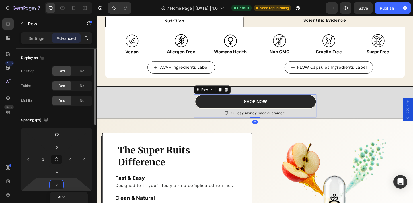
type input "26"
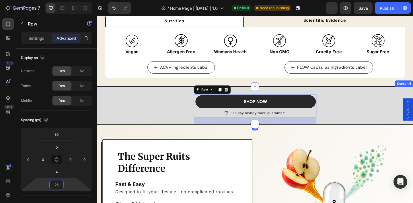
click at [175, 115] on div "SHOP NOW Button 90-day money back guarantee Item list Row Row 26" at bounding box center [269, 113] width 344 height 41
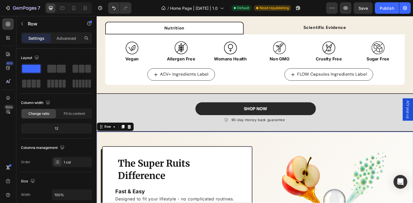
scroll to position [672, 0]
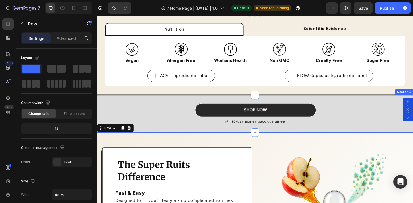
click at [177, 124] on div "SHOP NOW Button 90-day money back guarantee Item list Row Row" at bounding box center [269, 122] width 344 height 41
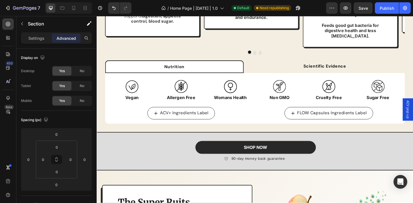
scroll to position [644, 0]
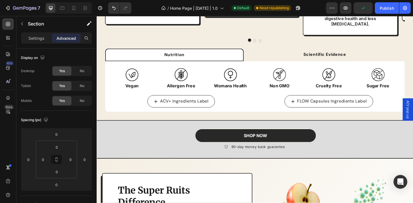
click at [108, 144] on div "SHOP NOW Button 90-day money back guarantee Item list Row Row" at bounding box center [269, 150] width 344 height 41
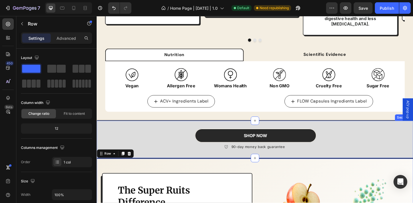
click at [107, 150] on div "SHOP NOW Button 90-day money back guarantee Item list Row Row" at bounding box center [269, 150] width 344 height 41
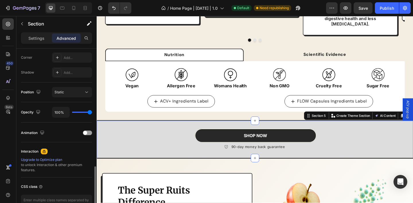
scroll to position [212, 0]
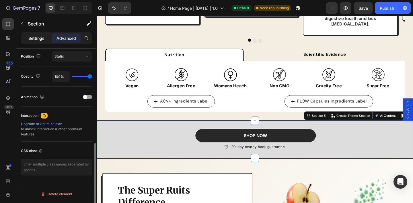
click at [37, 38] on p "Settings" at bounding box center [36, 38] width 16 height 6
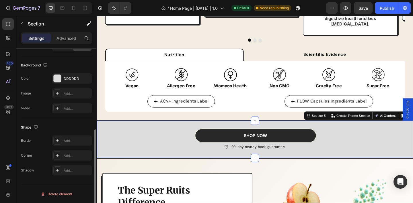
scroll to position [174, 0]
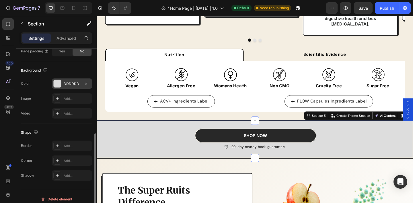
click at [72, 82] on div "DDDDDD" at bounding box center [72, 84] width 17 height 5
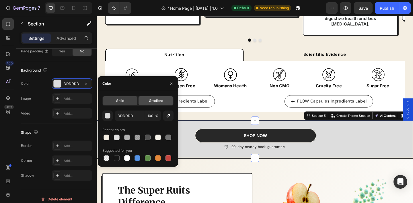
click at [159, 100] on span "Gradient" at bounding box center [156, 100] width 14 height 5
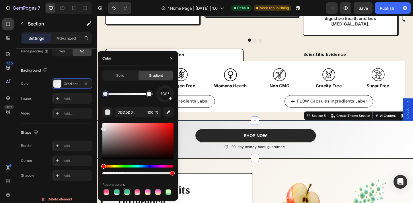
click at [127, 191] on div at bounding box center [127, 193] width 6 height 6
type input "42BF96"
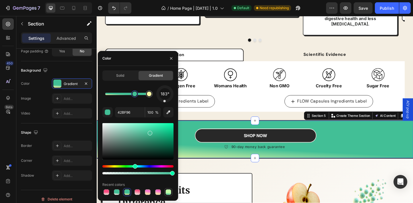
click at [168, 190] on div at bounding box center [169, 193] width 6 height 6
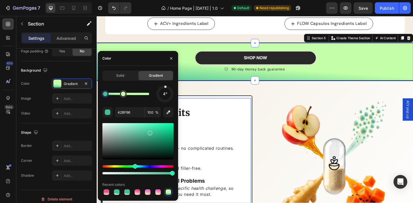
scroll to position [731, 0]
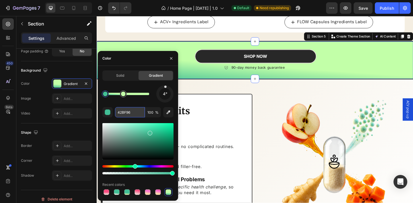
click at [132, 114] on input "42BF96" at bounding box center [130, 112] width 30 height 10
click at [119, 72] on div "Solid" at bounding box center [120, 75] width 34 height 9
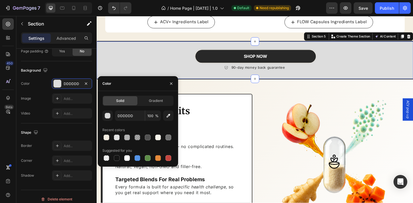
click at [124, 98] on span "Solid" at bounding box center [120, 100] width 8 height 5
click at [125, 114] on input "DDDDDD" at bounding box center [130, 116] width 30 height 10
click at [129, 116] on input "DDDDDD" at bounding box center [130, 116] width 30 height 10
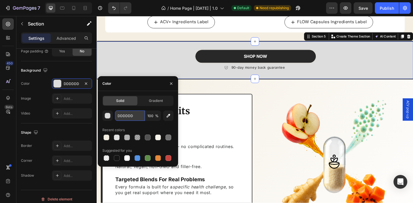
paste input "42BF96"
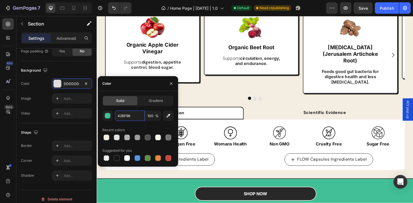
scroll to position [581, 0]
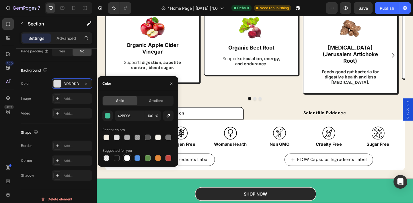
click at [127, 159] on div at bounding box center [127, 159] width 6 height 6
type input "FFFFFF"
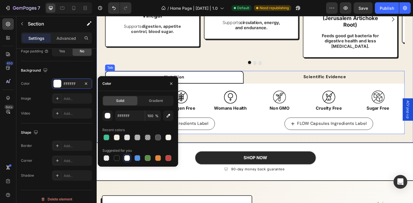
scroll to position [621, 0]
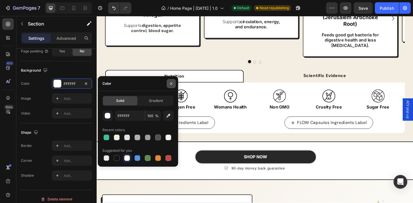
click at [170, 85] on icon "button" at bounding box center [171, 84] width 5 height 5
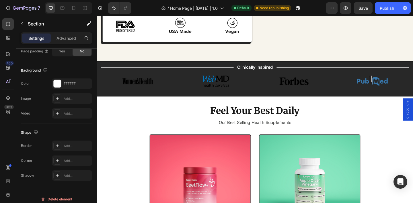
scroll to position [142, 0]
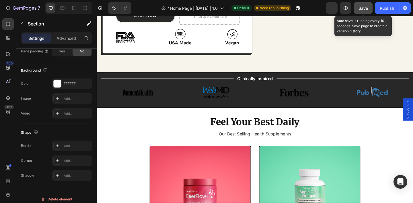
click at [362, 7] on span "Save" at bounding box center [363, 8] width 9 height 5
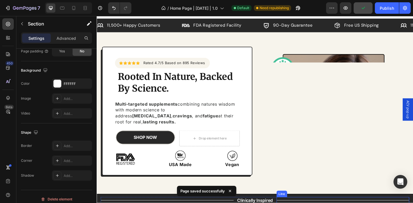
scroll to position [0, 0]
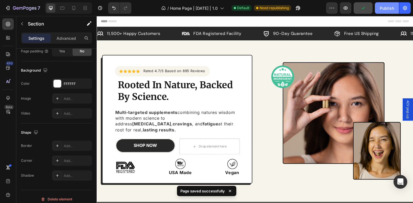
click at [383, 11] on button "Publish" at bounding box center [387, 7] width 24 height 11
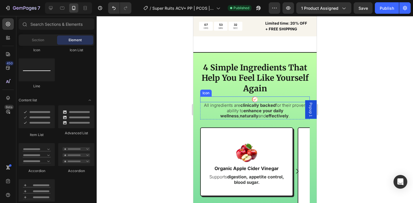
scroll to position [2038, 0]
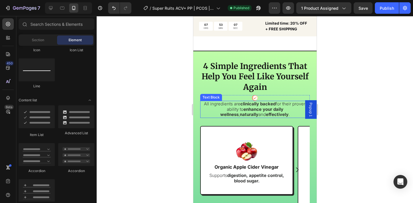
click at [243, 107] on strong "enhance your daily wellness" at bounding box center [251, 112] width 63 height 11
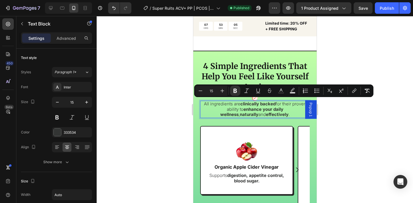
click at [250, 107] on strong "enhance your daily wellness" at bounding box center [251, 112] width 63 height 11
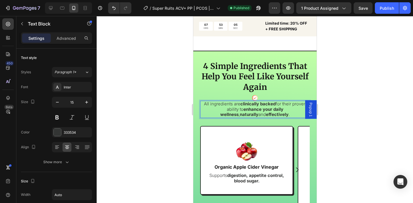
click at [247, 107] on strong "enhance your daily wellness" at bounding box center [251, 112] width 63 height 11
click at [256, 107] on strong "enhance your daily wellness" at bounding box center [251, 112] width 63 height 11
click at [273, 106] on p "All ingredients are clinically backed for their proven ability to enhance your …" at bounding box center [255, 110] width 108 height 16
click at [347, 105] on div at bounding box center [255, 109] width 317 height 187
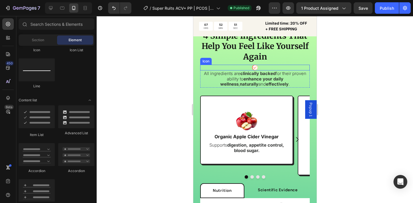
scroll to position [2053, 0]
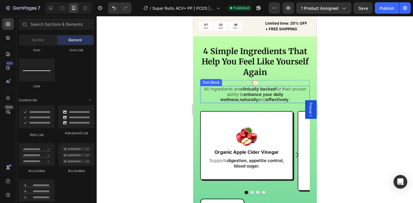
click at [273, 92] on p "All ingredients are clinically backed for their proven ability to enhance your …" at bounding box center [255, 95] width 108 height 16
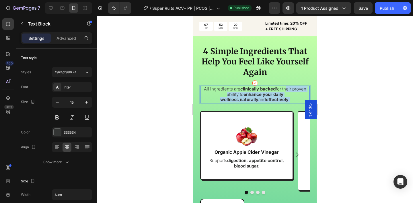
drag, startPoint x: 270, startPoint y: 92, endPoint x: 286, endPoint y: 84, distance: 18.9
click at [286, 87] on p "All ingredients are clinically backed for their proven ability to enhance your …" at bounding box center [255, 95] width 108 height 16
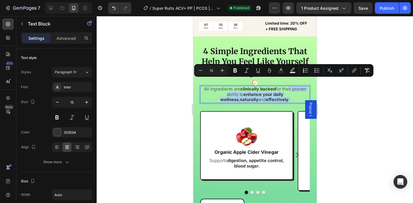
click at [286, 87] on p "All ingredients are clinically backed for their proven ability to enhance your …" at bounding box center [255, 95] width 108 height 16
drag, startPoint x: 270, startPoint y: 94, endPoint x: 296, endPoint y: 83, distance: 28.6
click at [296, 87] on p "All ingredients are clinically backed for proven ability to enhance your daily …" at bounding box center [255, 95] width 108 height 16
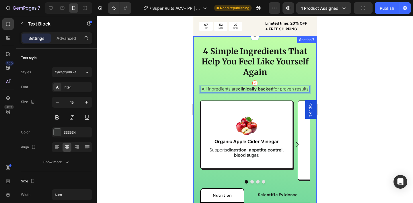
click at [168, 85] on div at bounding box center [255, 109] width 317 height 187
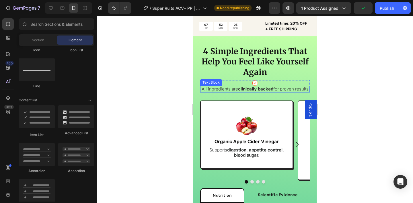
click at [230, 87] on p "All ingredients are clinically backed for proven results" at bounding box center [254, 89] width 107 height 5
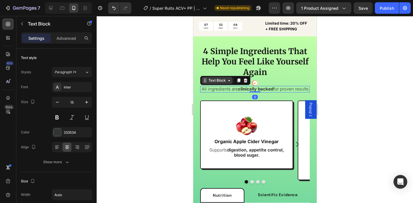
click at [222, 78] on div "Text Block" at bounding box center [217, 80] width 20 height 5
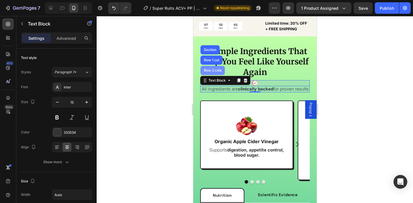
click at [220, 67] on div "Row 2 cols" at bounding box center [212, 70] width 24 height 9
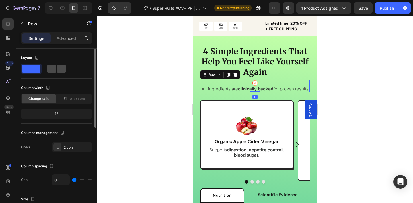
click at [57, 70] on span at bounding box center [61, 69] width 9 height 8
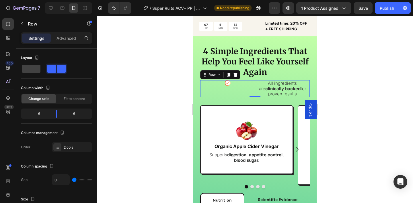
click at [251, 80] on div "Icon" at bounding box center [227, 88] width 55 height 17
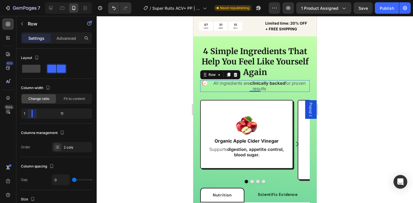
drag, startPoint x: 57, startPoint y: 116, endPoint x: 28, endPoint y: 113, distance: 29.5
click at [28, 0] on body "7 Version history / Super Ruits ACV+ PP | PCOS | 1.0 Need republishing Preview …" at bounding box center [206, 0] width 413 height 0
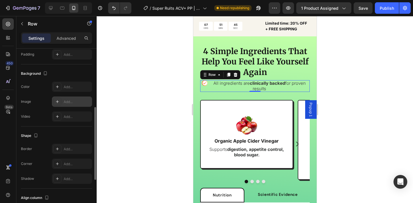
scroll to position [230, 0]
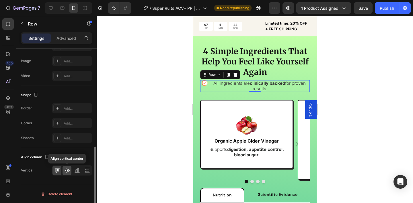
click at [65, 170] on icon at bounding box center [67, 171] width 6 height 6
click at [58, 171] on icon at bounding box center [57, 171] width 6 height 6
click at [209, 83] on div "Icon" at bounding box center [204, 86] width 9 height 12
click at [67, 169] on icon at bounding box center [67, 171] width 5 height 4
click at [59, 170] on icon at bounding box center [57, 171] width 6 height 6
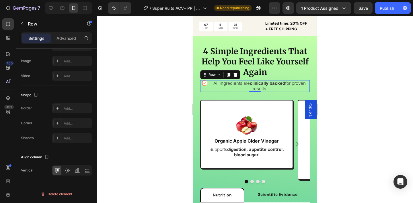
click at [152, 98] on div at bounding box center [255, 109] width 317 height 187
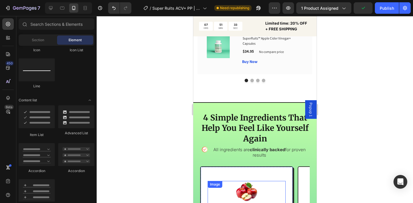
scroll to position [1988, 0]
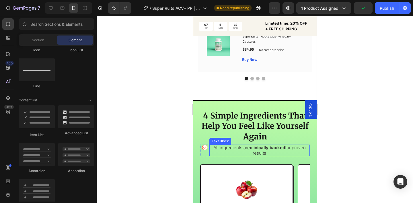
click at [274, 146] on p "All ingredients are clinically backed for proven results" at bounding box center [259, 151] width 99 height 11
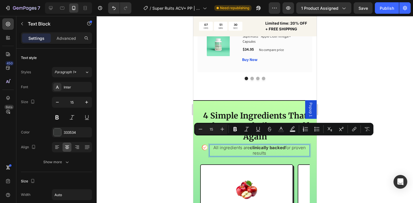
drag, startPoint x: 282, startPoint y: 145, endPoint x: 287, endPoint y: 141, distance: 6.5
click at [287, 146] on p "All ingredients are clinically backed for proven results" at bounding box center [259, 151] width 99 height 11
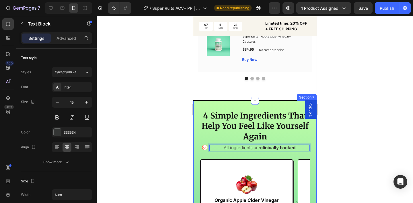
click at [151, 137] on div at bounding box center [255, 109] width 317 height 187
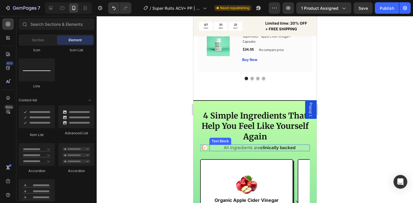
click at [210, 145] on div "All ingredients are clinically backed" at bounding box center [259, 148] width 100 height 7
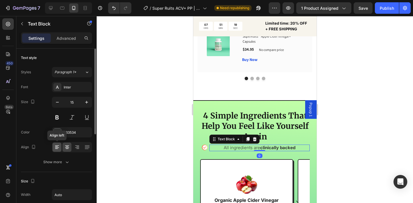
click at [55, 150] on icon at bounding box center [57, 148] width 6 height 6
click at [220, 145] on div "All ingredients are clinically backed" at bounding box center [259, 148] width 100 height 7
click at [226, 146] on p "All ingredients are clinically backed" at bounding box center [260, 148] width 72 height 5
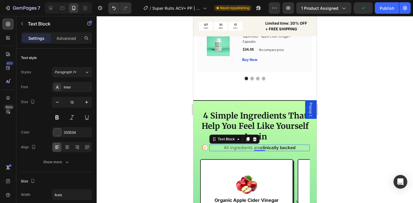
click at [226, 146] on p "All ingredients are clinically backed" at bounding box center [260, 148] width 72 height 5
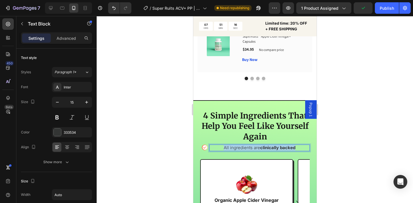
click at [232, 146] on p "All ingredients are clinically backed" at bounding box center [260, 148] width 72 height 5
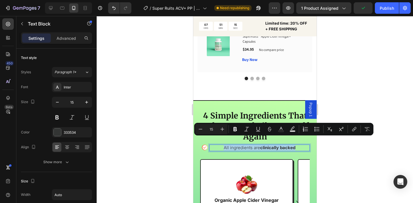
click at [232, 146] on p "All ingredients are clinically backed" at bounding box center [260, 148] width 72 height 5
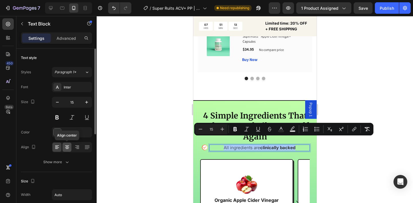
click at [65, 148] on icon at bounding box center [67, 148] width 6 height 6
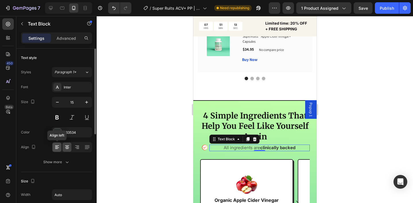
click at [56, 146] on icon at bounding box center [57, 148] width 6 height 6
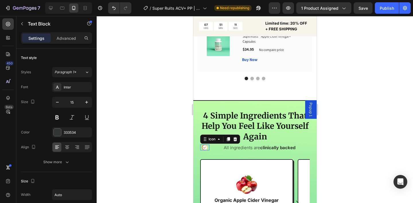
click at [208, 145] on div "Icon 0" at bounding box center [204, 148] width 9 height 6
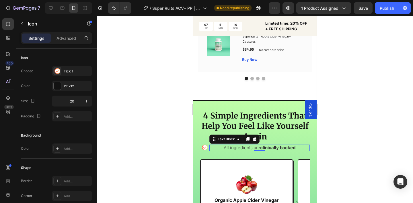
click at [210, 145] on div "All ingredients are clinically backed" at bounding box center [259, 148] width 100 height 7
click at [212, 145] on div "All ingredients are clinically backed" at bounding box center [259, 148] width 100 height 7
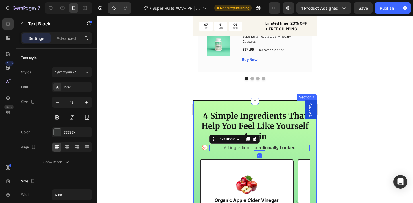
click at [166, 142] on div at bounding box center [255, 109] width 317 height 187
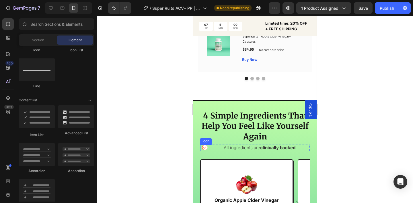
click at [207, 142] on div "Icon" at bounding box center [205, 142] width 9 height 0
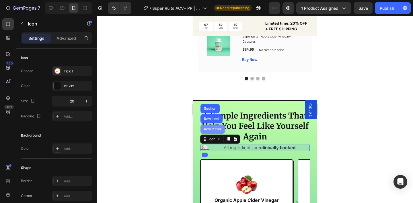
click at [212, 125] on div "Row 2 cols" at bounding box center [212, 129] width 24 height 9
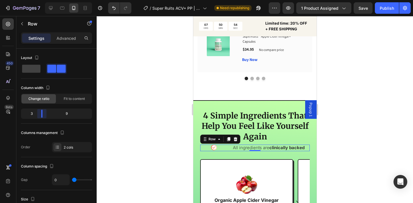
drag, startPoint x: 32, startPoint y: 115, endPoint x: 40, endPoint y: 114, distance: 7.8
click at [40, 0] on body "7 Version history / Super Ruits ACV+ PP | PCOS | 1.0 Need republishing Preview …" at bounding box center [206, 0] width 413 height 0
click at [228, 145] on div "All ingredients are clinically backed" at bounding box center [269, 148] width 82 height 7
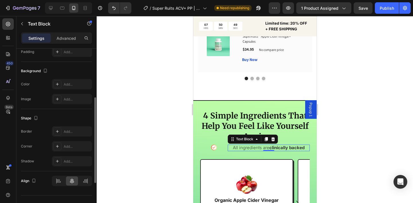
scroll to position [169, 0]
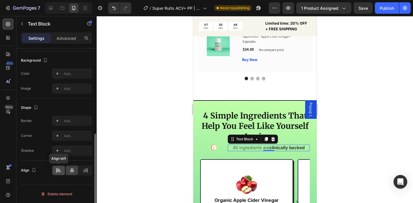
click at [57, 173] on icon at bounding box center [59, 171] width 6 height 6
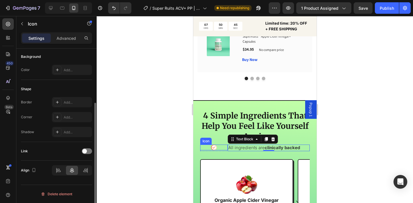
click at [219, 145] on div "Icon" at bounding box center [214, 148] width 28 height 6
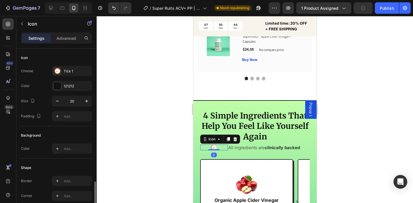
scroll to position [79, 0]
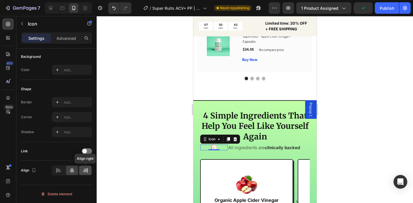
click at [85, 169] on icon at bounding box center [85, 169] width 3 height 1
click at [139, 129] on div at bounding box center [255, 109] width 317 height 187
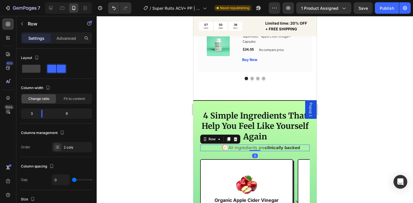
click at [227, 145] on div "Icon" at bounding box center [214, 148] width 28 height 7
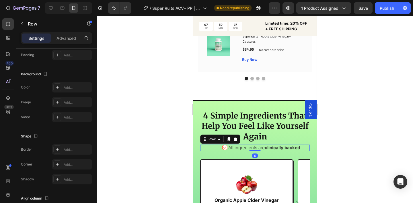
scroll to position [230, 0]
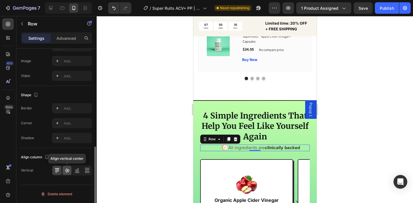
click at [65, 170] on icon at bounding box center [67, 171] width 6 height 6
click at [148, 129] on div at bounding box center [255, 109] width 317 height 187
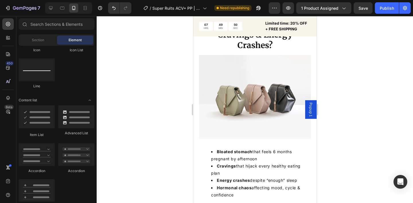
scroll to position [570, 0]
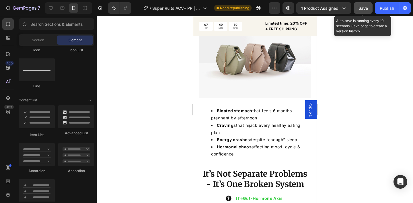
click at [359, 6] on span "Save" at bounding box center [363, 8] width 9 height 5
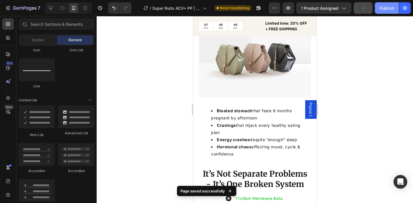
click at [385, 10] on div "Publish" at bounding box center [387, 8] width 14 height 6
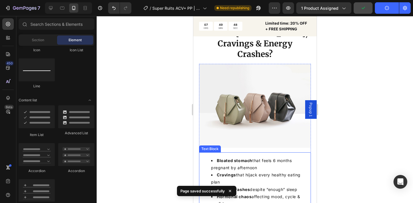
scroll to position [0, 0]
